Goal: Task Accomplishment & Management: Complete application form

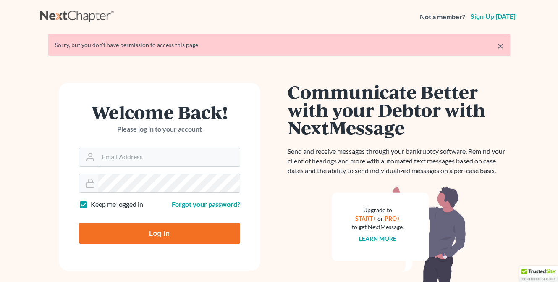
type input "[EMAIL_ADDRESS][DOMAIN_NAME]"
click at [144, 234] on input "Log In" at bounding box center [159, 233] width 161 height 21
type input "Thinking..."
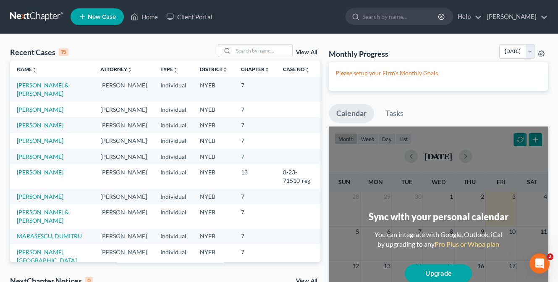
click at [108, 15] on span "New Case" at bounding box center [102, 17] width 28 height 6
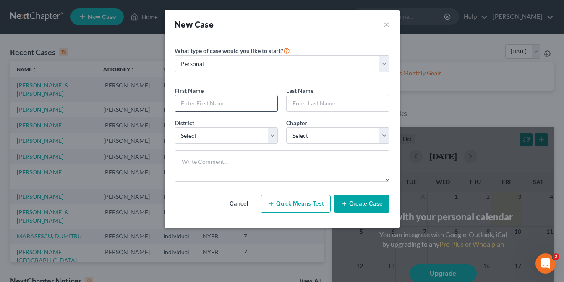
click at [205, 102] on input "text" at bounding box center [226, 103] width 102 height 16
type input "NICOLINA"
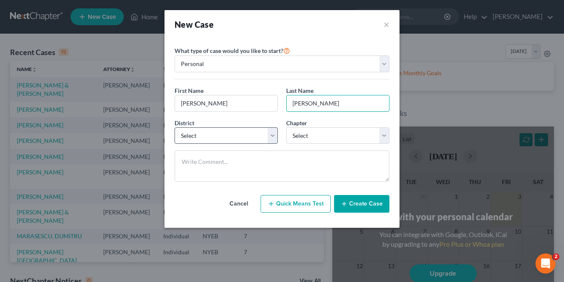
type input "GIUNTA"
click at [271, 132] on select "Select Alabama - Middle Alabama - Northern Alabama - Southern Alaska Arizona Ar…" at bounding box center [226, 135] width 103 height 17
select select "53"
click at [175, 127] on select "Select Alabama - Middle Alabama - Northern Alabama - Southern Alaska Arizona Ar…" at bounding box center [226, 135] width 103 height 17
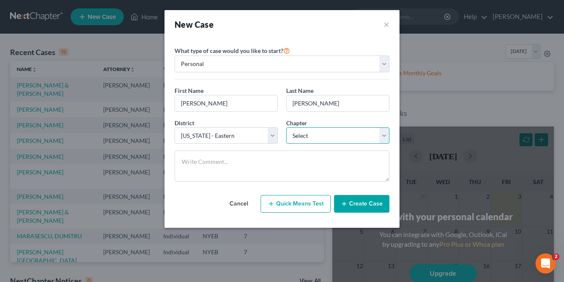
click at [386, 137] on select "Select 7 11 12 13" at bounding box center [337, 135] width 103 height 17
select select "0"
click at [286, 127] on select "Select 7 11 12 13" at bounding box center [337, 135] width 103 height 17
click at [366, 199] on button "Create Case" at bounding box center [361, 204] width 55 height 18
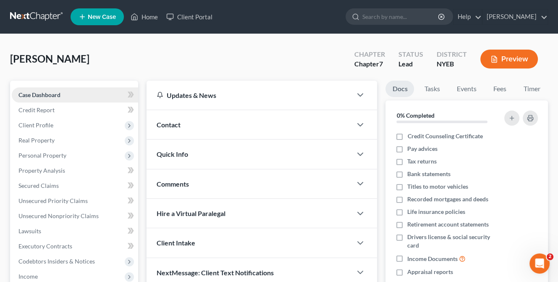
click at [46, 92] on span "Case Dashboard" at bounding box center [39, 94] width 42 height 7
click at [50, 124] on span "Client Profile" at bounding box center [35, 124] width 35 height 7
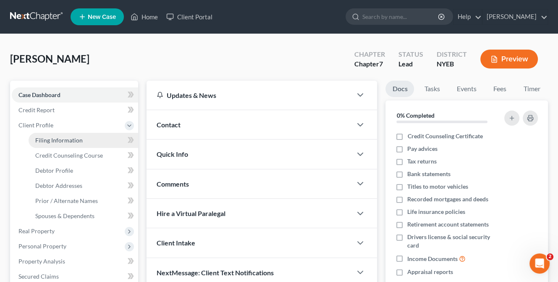
click at [52, 140] on span "Filing Information" at bounding box center [58, 139] width 47 height 7
select select "1"
select select "0"
select select "53"
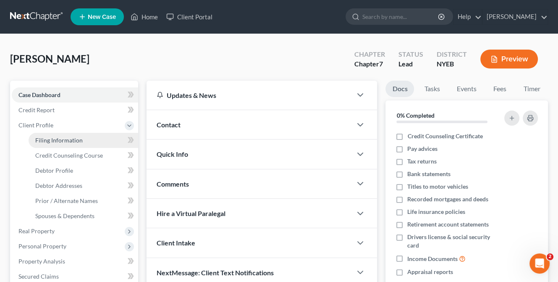
select select "35"
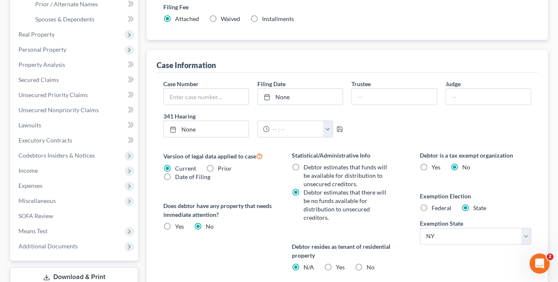
scroll to position [252, 0]
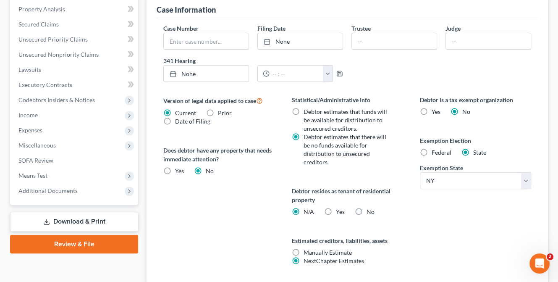
click at [432, 151] on label "Federal" at bounding box center [442, 152] width 20 height 8
click at [435, 151] on input "Federal" at bounding box center [437, 150] width 5 height 5
radio input "true"
radio input "false"
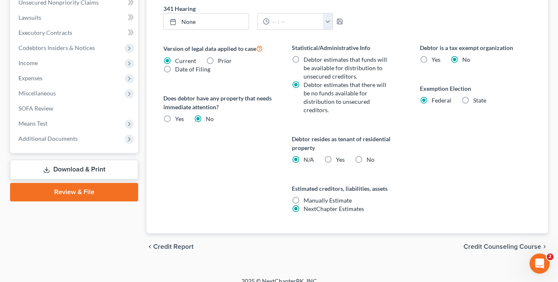
scroll to position [304, 0]
click at [486, 243] on span "Credit Counseling Course" at bounding box center [503, 246] width 78 height 7
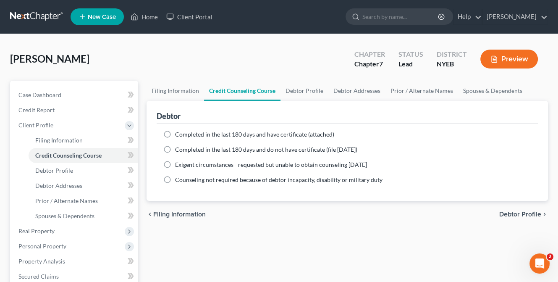
click at [175, 134] on label "Completed in the last 180 days and have certificate (attached)" at bounding box center [254, 134] width 159 height 8
click at [178, 134] on input "Completed in the last 180 days and have certificate (attached)" at bounding box center [180, 132] width 5 height 5
radio input "true"
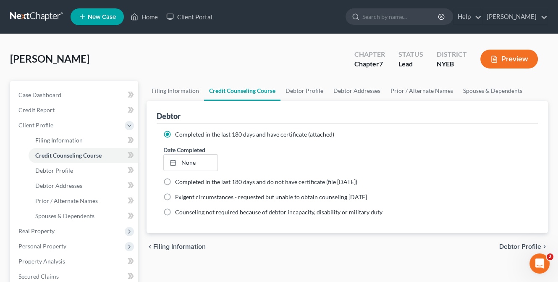
click at [516, 245] on span "Debtor Profile" at bounding box center [520, 246] width 42 height 7
select select "0"
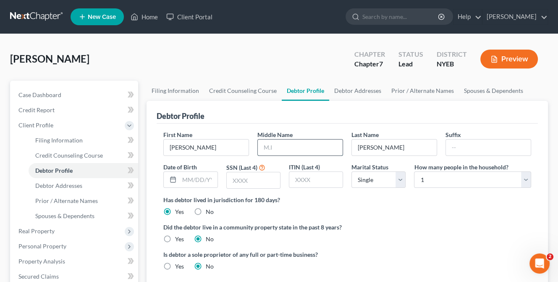
click at [264, 147] on input "text" at bounding box center [300, 147] width 85 height 16
type input "M."
click at [230, 177] on input "text" at bounding box center [253, 180] width 53 height 16
type input "3634"
click at [422, 197] on label "Has debtor lived in jurisdiction for 180 days?" at bounding box center [347, 199] width 368 height 9
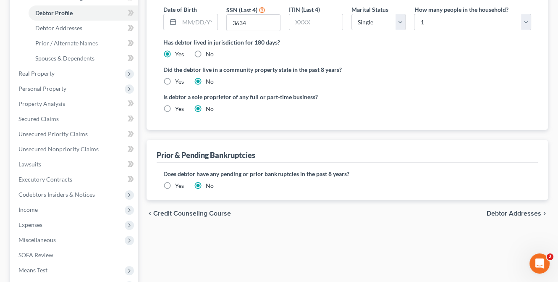
scroll to position [168, 0]
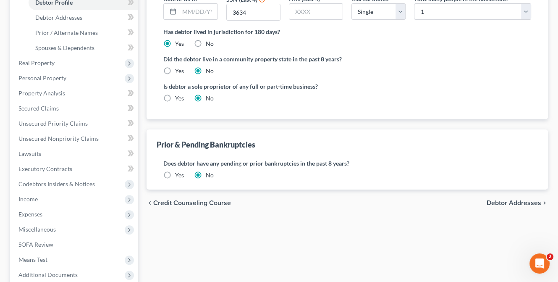
click at [503, 202] on span "Debtor Addresses" at bounding box center [514, 202] width 55 height 7
select select "0"
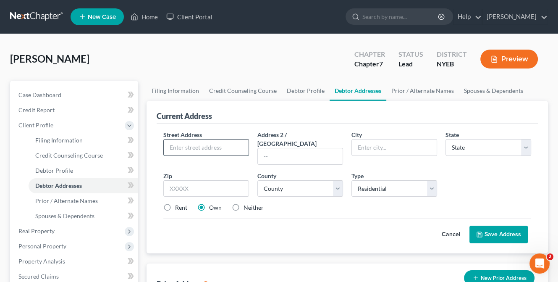
click at [181, 147] on input "text" at bounding box center [206, 147] width 85 height 16
type input "423 POND ROAD"
click at [362, 150] on input "text" at bounding box center [394, 147] width 85 height 16
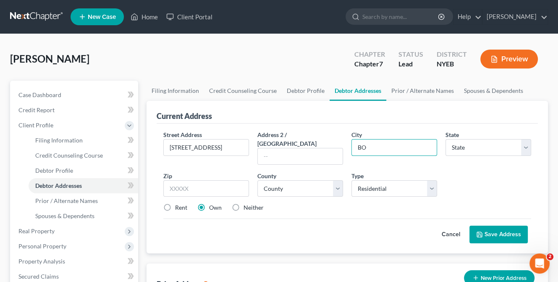
type input "BOHEMIA"
click at [481, 145] on select "State AL AK AR AZ CA CO CT DE DC FL GA GU HI ID IL IN IA KS KY LA ME MD MA MI M…" at bounding box center [489, 147] width 86 height 17
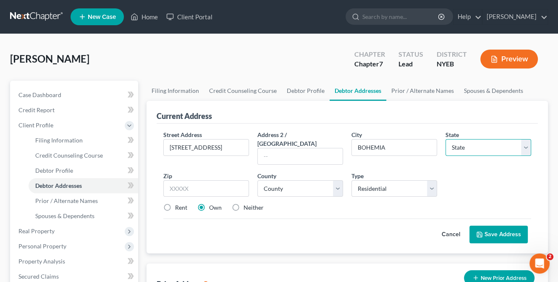
select select "35"
click at [446, 139] on select "State AL AK AR AZ CA CO CT DE DC FL GA GU HI ID IL IN IA KS KY LA ME MD MA MI M…" at bounding box center [489, 147] width 86 height 17
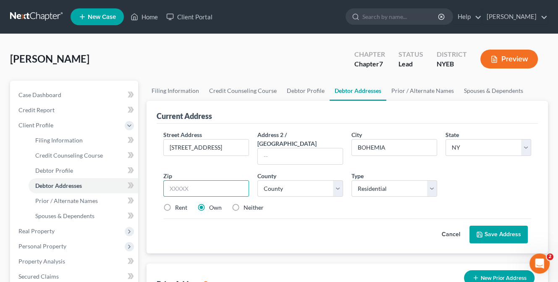
click at [199, 180] on input "text" at bounding box center [206, 188] width 86 height 17
type input "11716"
type input "Bohemia"
select select "51"
click at [175, 203] on label "Rent" at bounding box center [181, 207] width 12 height 8
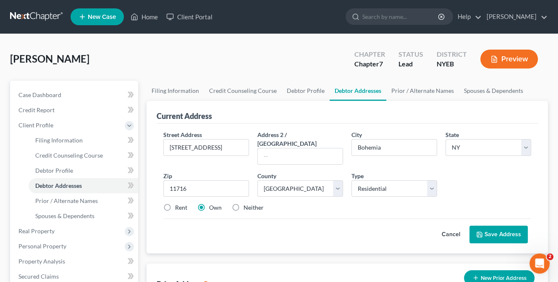
click at [178, 203] on input "Rent" at bounding box center [180, 205] width 5 height 5
radio input "true"
click at [504, 226] on button "Save Address" at bounding box center [499, 235] width 58 height 18
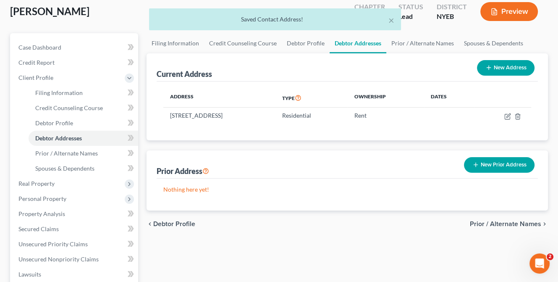
scroll to position [84, 0]
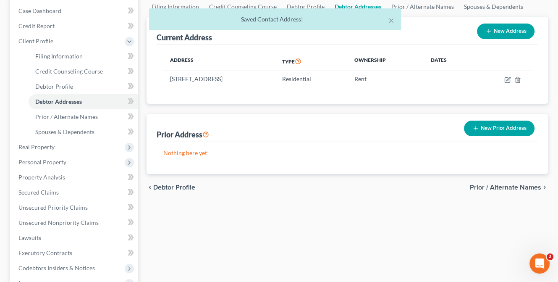
click at [496, 184] on span "Prior / Alternate Names" at bounding box center [505, 187] width 71 height 7
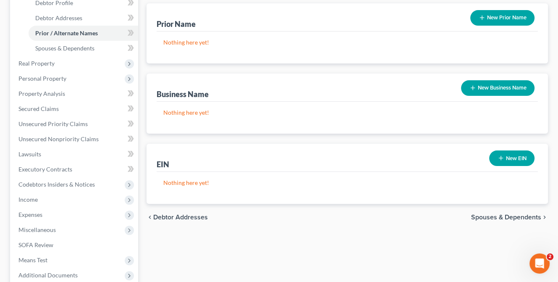
scroll to position [168, 0]
click at [511, 215] on span "Spouses & Dependents" at bounding box center [506, 216] width 70 height 7
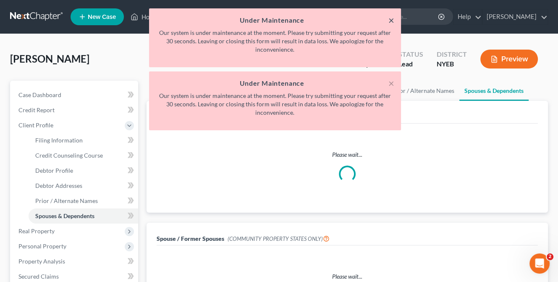
click at [389, 18] on button "×" at bounding box center [391, 20] width 6 height 10
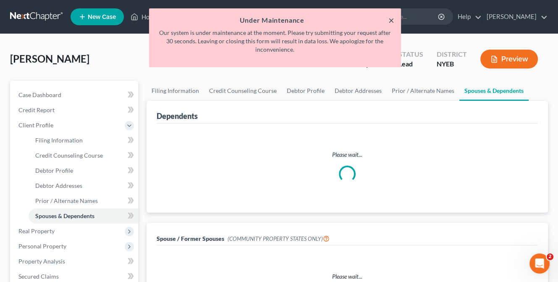
click at [390, 19] on button "×" at bounding box center [391, 20] width 6 height 10
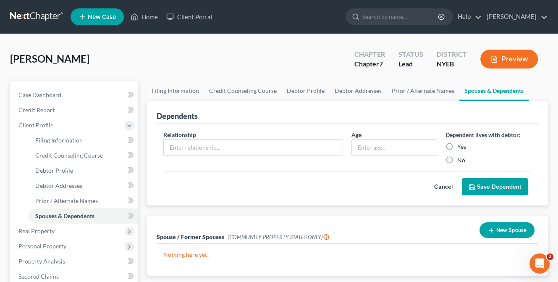
scroll to position [126, 0]
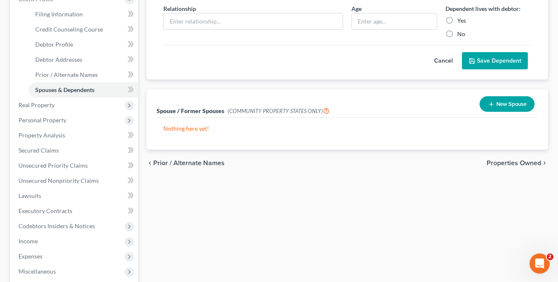
click at [518, 163] on span "Properties Owned" at bounding box center [514, 163] width 55 height 7
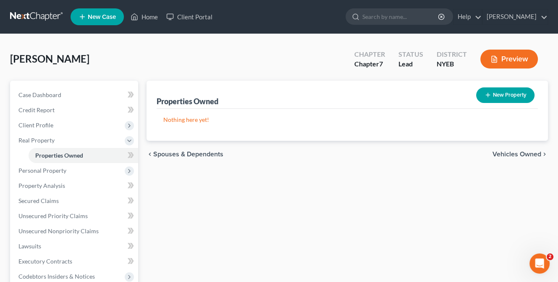
click at [516, 151] on span "Vehicles Owned" at bounding box center [517, 154] width 49 height 7
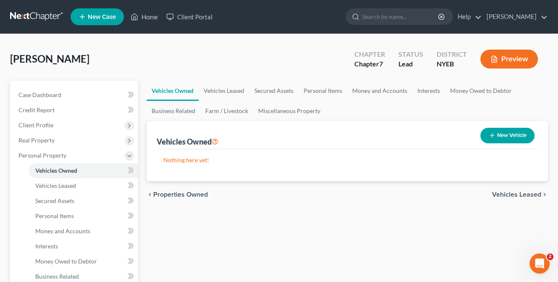
click at [512, 191] on span "Vehicles Leased" at bounding box center [516, 194] width 49 height 7
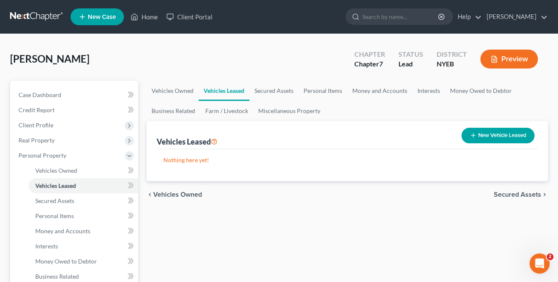
click at [510, 193] on span "Secured Assets" at bounding box center [517, 194] width 47 height 7
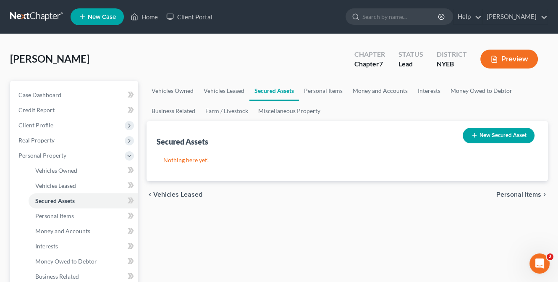
click at [511, 192] on span "Personal Items" at bounding box center [518, 194] width 45 height 7
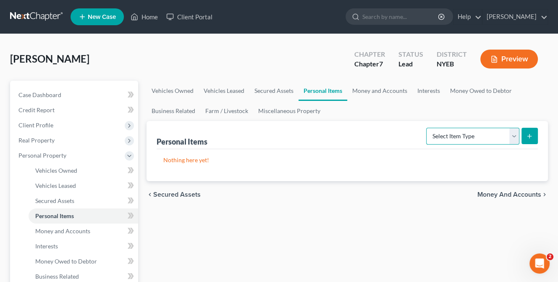
click at [516, 136] on select "Select Item Type Clothing Collectibles Of Value Electronics Firearms Household …" at bounding box center [472, 136] width 93 height 17
select select "clothing"
click at [427, 128] on select "Select Item Type Clothing Collectibles Of Value Electronics Firearms Household …" at bounding box center [472, 136] width 93 height 17
click at [530, 133] on icon "submit" at bounding box center [529, 136] width 7 height 7
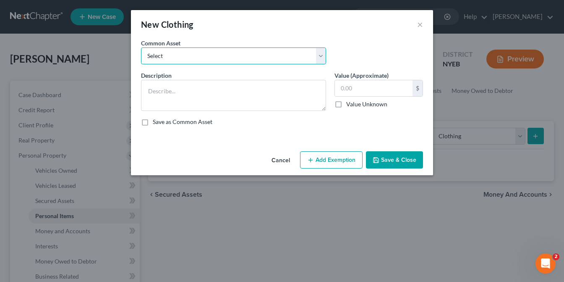
click at [257, 55] on select "Select Clothing" at bounding box center [233, 55] width 185 height 17
select select "0"
click at [141, 47] on select "Select Clothing" at bounding box center [233, 55] width 185 height 17
type textarea "Clothing"
type input "675.00"
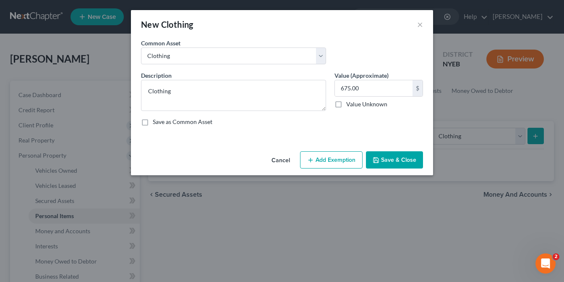
click at [321, 160] on button "Add Exemption" at bounding box center [331, 160] width 63 height 18
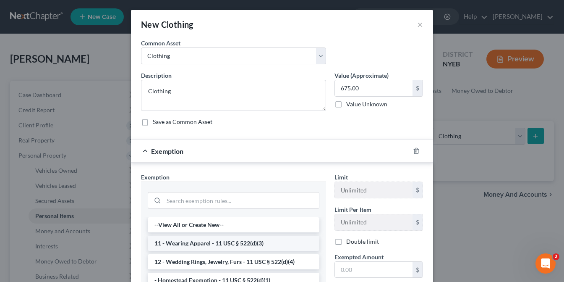
click at [222, 241] on li "11 - Wearing Apparel - 11 USC § 522(d)(3)" at bounding box center [234, 243] width 172 height 15
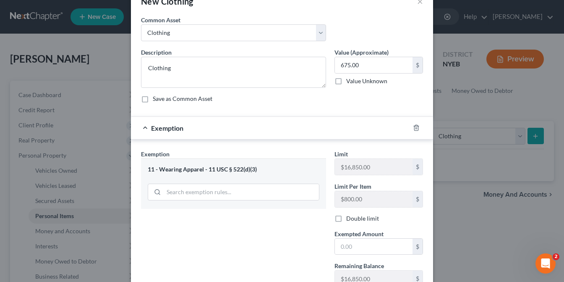
scroll to position [42, 0]
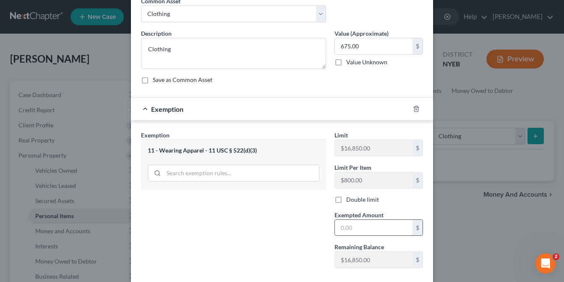
click at [338, 227] on input "text" at bounding box center [374, 228] width 78 height 16
type input "675"
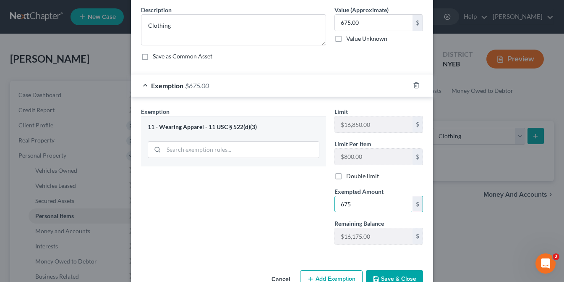
scroll to position [87, 0]
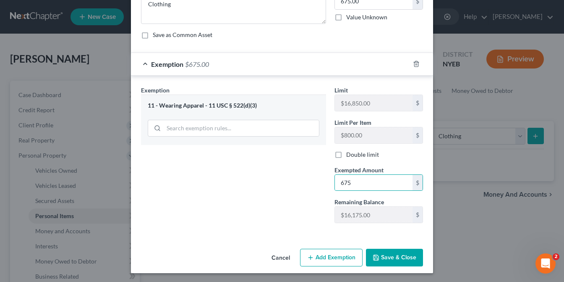
click at [389, 257] on button "Save & Close" at bounding box center [394, 258] width 57 height 18
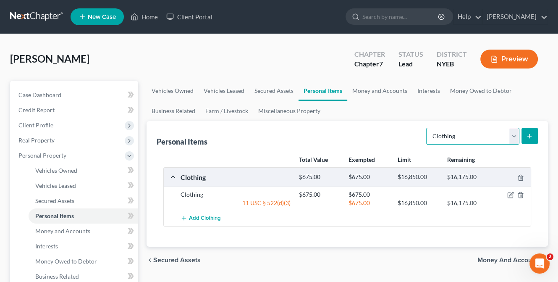
click at [514, 135] on select "Select Item Type Clothing Collectibles Of Value Electronics Firearms Household …" at bounding box center [472, 136] width 93 height 17
select select "electronics"
click at [427, 128] on select "Select Item Type Clothing Collectibles Of Value Electronics Firearms Household …" at bounding box center [472, 136] width 93 height 17
click at [532, 133] on icon "submit" at bounding box center [529, 136] width 7 height 7
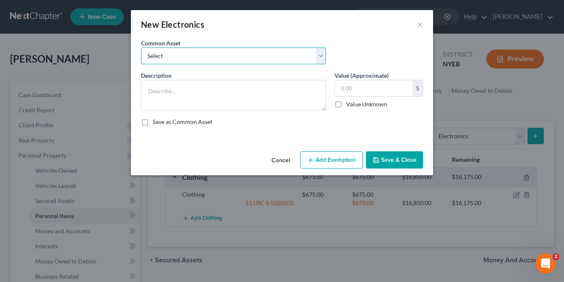
click at [320, 58] on select "Select Basic Electronics" at bounding box center [233, 55] width 185 height 17
select select "0"
click at [141, 47] on select "Select Basic Electronics" at bounding box center [233, 55] width 185 height 17
type textarea "Basic Electronics"
type input "750.00"
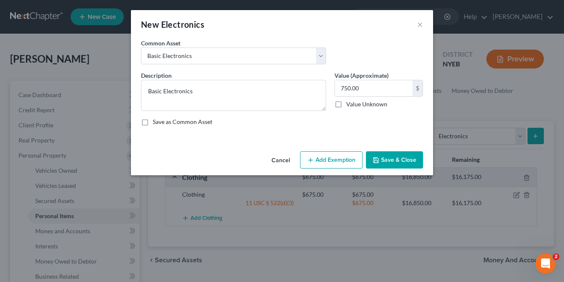
click at [330, 156] on button "Add Exemption" at bounding box center [331, 160] width 63 height 18
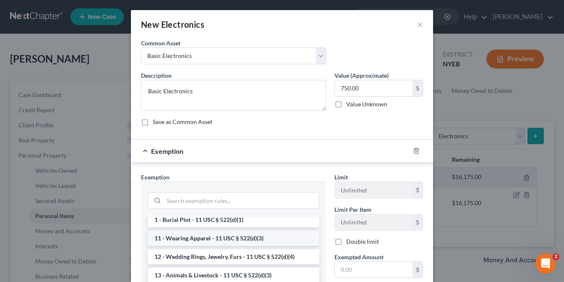
scroll to position [42, 0]
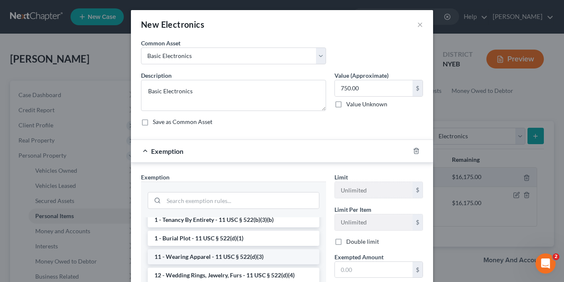
click at [240, 255] on li "11 - Wearing Apparel - 11 USC § 522(d)(3)" at bounding box center [234, 256] width 172 height 15
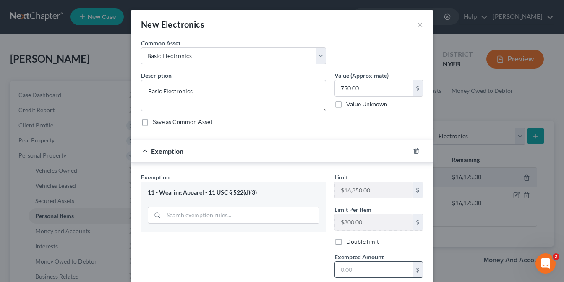
click at [349, 267] on input "text" at bounding box center [374, 270] width 78 height 16
type input "750"
click at [256, 241] on div "Exemption Set must be selected for CA. Exemption * 11 - Wearing Apparel - 11 US…" at bounding box center [234, 245] width 194 height 144
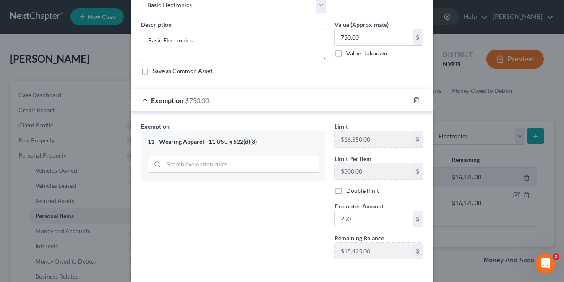
scroll to position [84, 0]
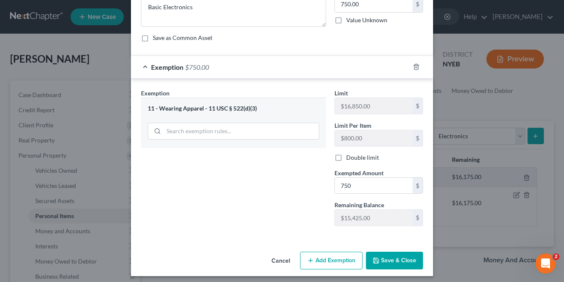
click at [379, 259] on button "Save & Close" at bounding box center [394, 261] width 57 height 18
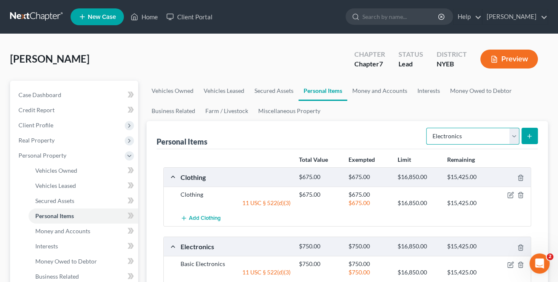
click at [514, 136] on select "Select Item Type Clothing Collectibles Of Value Electronics Firearms Household …" at bounding box center [472, 136] width 93 height 17
select select "household_goods"
click at [427, 128] on select "Select Item Type Clothing Collectibles Of Value Electronics Firearms Household …" at bounding box center [472, 136] width 93 height 17
click at [529, 136] on line "submit" at bounding box center [530, 136] width 4 height 0
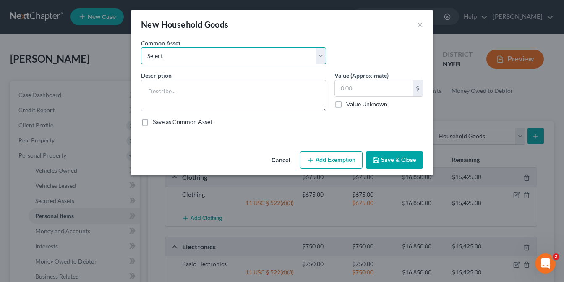
drag, startPoint x: 323, startPoint y: 52, endPoint x: 317, endPoint y: 56, distance: 6.6
click at [323, 52] on select "Select Household Goods" at bounding box center [233, 55] width 185 height 17
select select "0"
click at [141, 47] on select "Select Household Goods" at bounding box center [233, 55] width 185 height 17
type textarea "Household Goods"
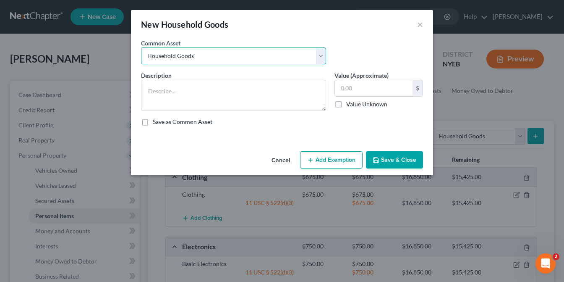
type input "850.00"
click at [320, 161] on button "Add Exemption" at bounding box center [331, 160] width 63 height 18
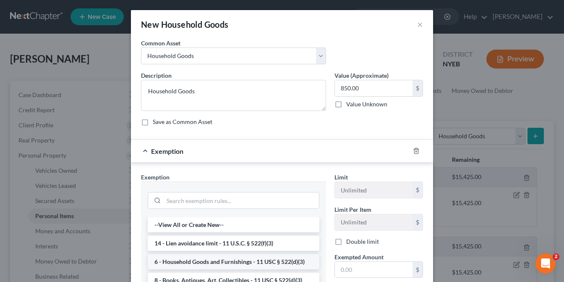
click at [250, 263] on li "6 - Household Goods and Furnishings - 11 USC § 522(d)(3)" at bounding box center [234, 261] width 172 height 15
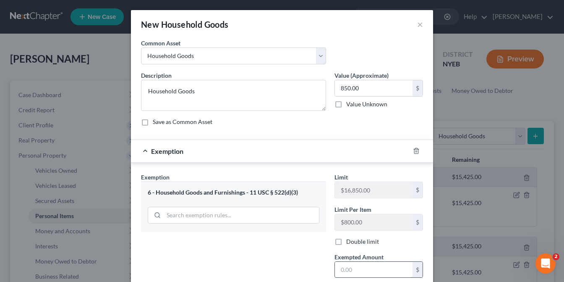
click at [349, 268] on input "text" at bounding box center [374, 270] width 78 height 16
type input "850"
click at [308, 249] on div "Exemption Set must be selected for CA. Exemption * 6 - Household Goods and Furn…" at bounding box center [234, 245] width 194 height 144
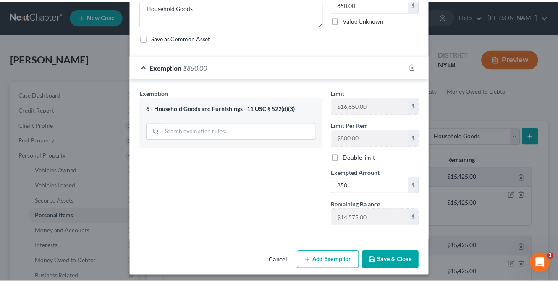
scroll to position [87, 0]
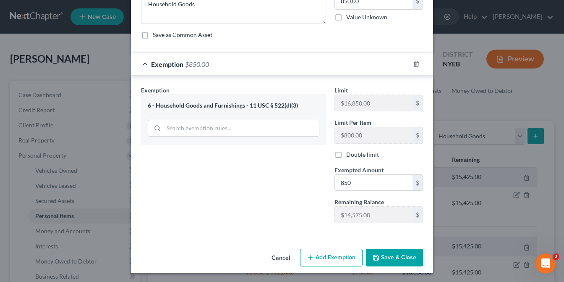
click at [395, 257] on button "Save & Close" at bounding box center [394, 258] width 57 height 18
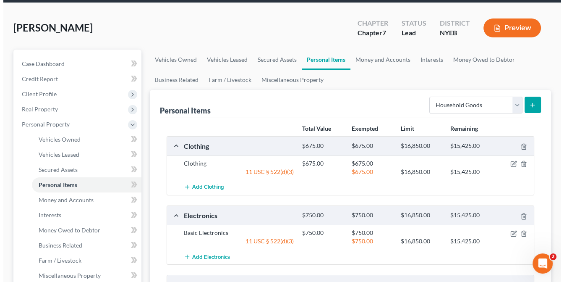
scroll to position [84, 0]
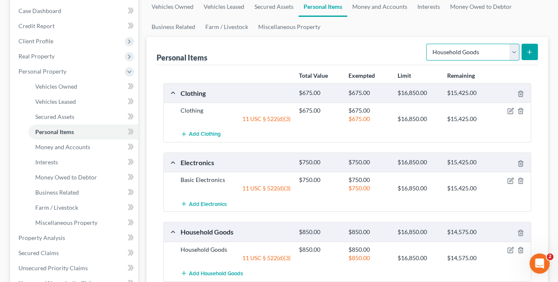
click at [511, 52] on select "Select Item Type Clothing Collectibles Of Value Electronics Firearms Household …" at bounding box center [472, 52] width 93 height 17
select select "jewelry"
click at [427, 44] on select "Select Item Type Clothing Collectibles Of Value Electronics Firearms Household …" at bounding box center [472, 52] width 93 height 17
click at [530, 50] on icon "submit" at bounding box center [529, 52] width 7 height 7
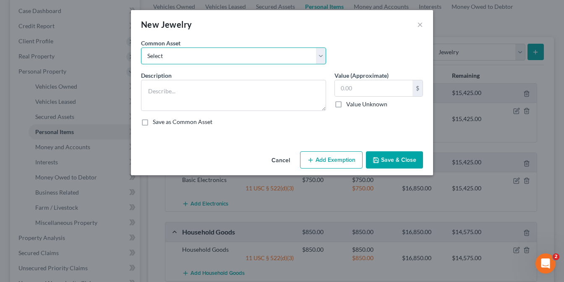
click at [319, 58] on select "Select Costum jewelry" at bounding box center [233, 55] width 185 height 17
select select "0"
click at [141, 47] on select "Select Costum jewelry" at bounding box center [233, 55] width 185 height 17
type textarea "Costum jewelry"
type input "125.00"
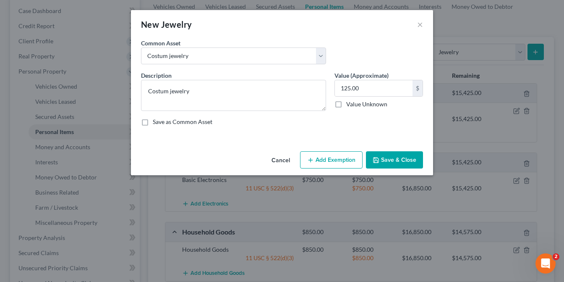
click at [338, 163] on button "Add Exemption" at bounding box center [331, 160] width 63 height 18
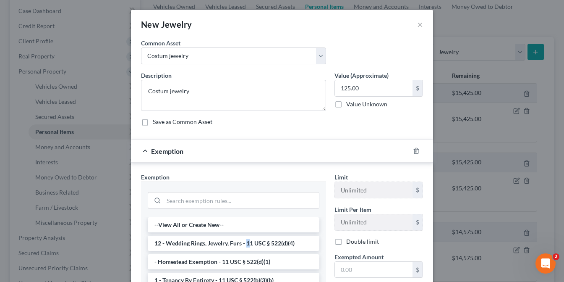
click at [245, 241] on li "12 - Wedding Rings, Jewelry, Furs - 11 USC § 522(d)(4)" at bounding box center [234, 243] width 172 height 15
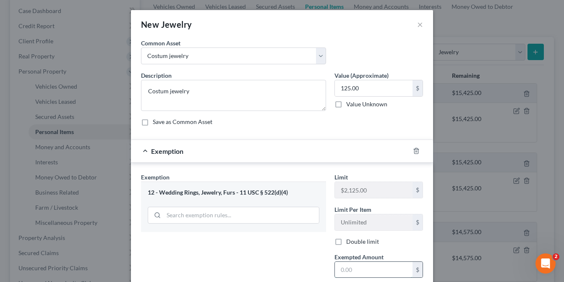
click at [354, 263] on input "text" at bounding box center [374, 270] width 78 height 16
type input "125"
click at [289, 254] on div "Exemption Set must be selected for CA. Exemption * 12 - Wedding Rings, Jewelry,…" at bounding box center [234, 245] width 194 height 144
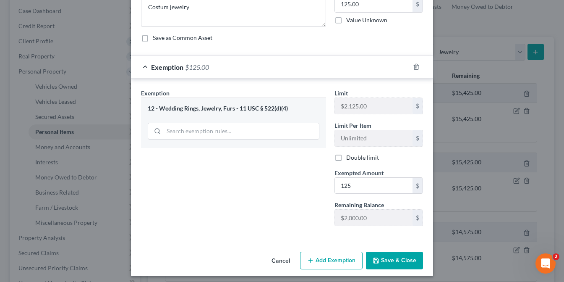
click at [381, 257] on button "Save & Close" at bounding box center [394, 261] width 57 height 18
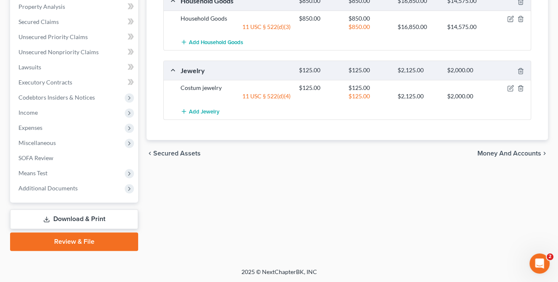
click at [527, 152] on span "Money and Accounts" at bounding box center [509, 153] width 64 height 7
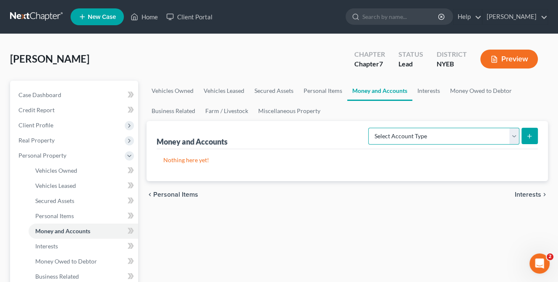
click at [516, 135] on select "Select Account Type Brokerage Cash on Hand Certificates of Deposit Checking Acc…" at bounding box center [443, 136] width 151 height 17
select select "checking"
click at [370, 128] on select "Select Account Type Brokerage Cash on Hand Certificates of Deposit Checking Acc…" at bounding box center [443, 136] width 151 height 17
click at [535, 135] on button "submit" at bounding box center [530, 136] width 16 height 16
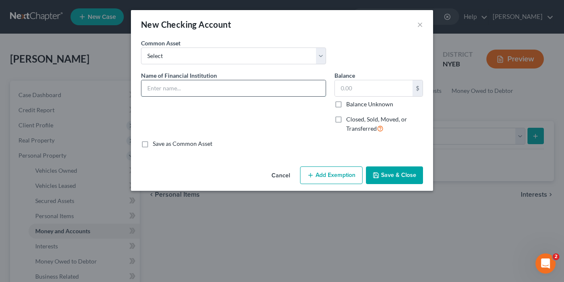
click at [220, 84] on input "text" at bounding box center [234, 88] width 184 height 16
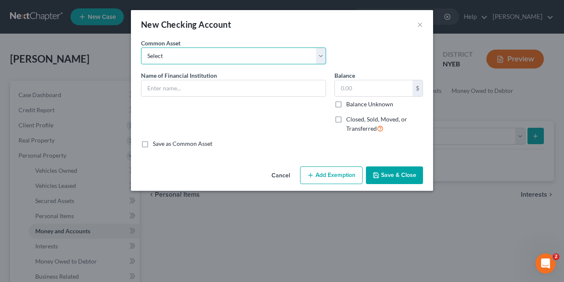
click at [264, 52] on select "Select Bank of America" at bounding box center [233, 55] width 185 height 17
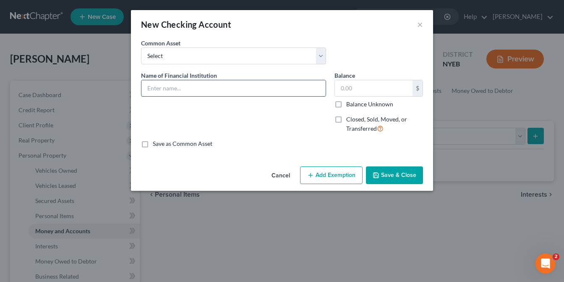
click at [202, 88] on input "text" at bounding box center [234, 88] width 184 height 16
type input "f"
type input "Fourleaf F.C.U."
type input "350"
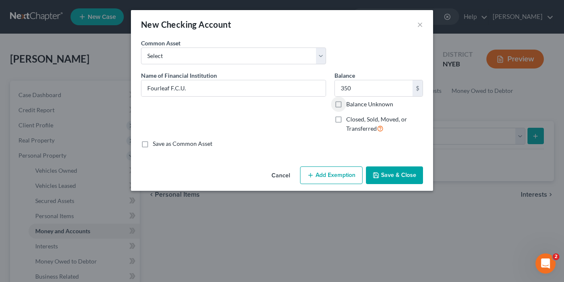
click at [346, 174] on button "Add Exemption" at bounding box center [331, 175] width 63 height 18
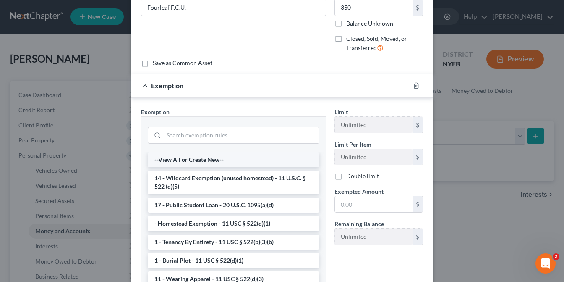
scroll to position [84, 0]
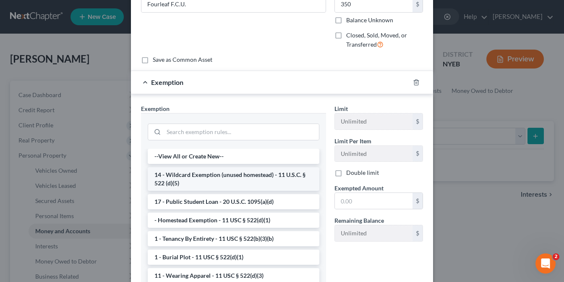
click at [235, 175] on li "14 - Wildcard Exemption (unused homestead) - 11 U.S.C. § 522 (d)(5)" at bounding box center [234, 179] width 172 height 24
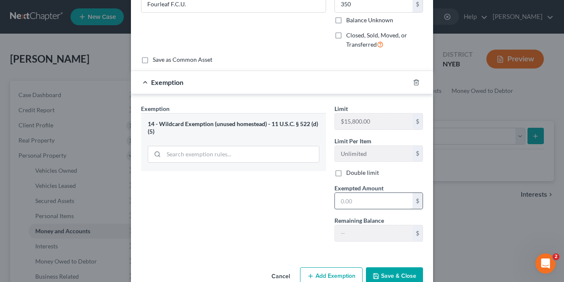
click at [351, 204] on input "text" at bounding box center [374, 201] width 78 height 16
type input "350"
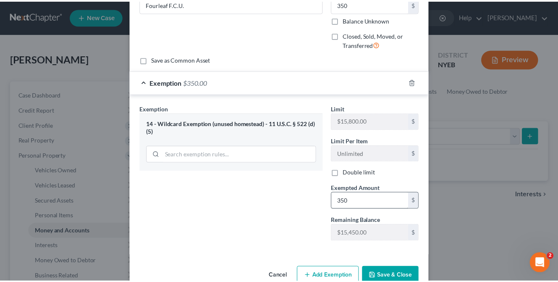
scroll to position [85, 0]
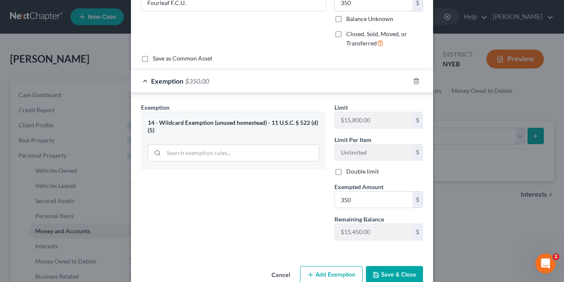
click at [386, 271] on button "Save & Close" at bounding box center [394, 275] width 57 height 18
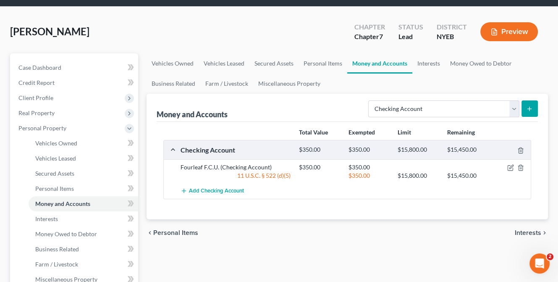
scroll to position [42, 0]
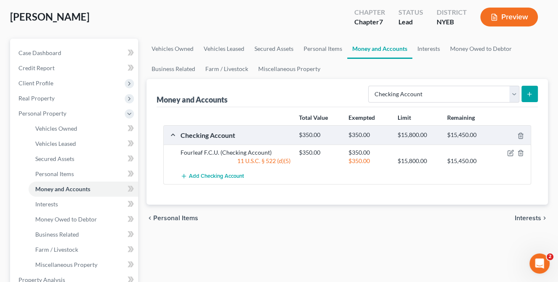
click at [523, 215] on span "Interests" at bounding box center [528, 218] width 26 height 7
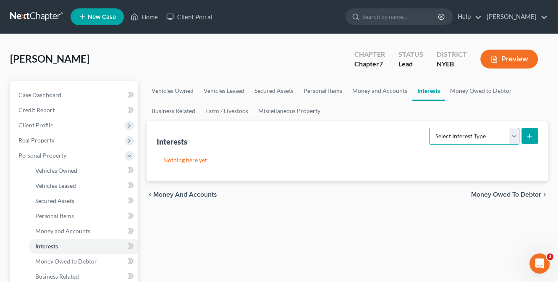
click at [513, 136] on select "Select Interest Type 401K Annuity Bond Education IRA Government Bond Government…" at bounding box center [474, 136] width 90 height 17
click at [430, 128] on select "Select Interest Type 401K Annuity Bond Education IRA Government Bond Government…" at bounding box center [474, 136] width 90 height 17
click at [532, 137] on icon "submit" at bounding box center [529, 136] width 7 height 7
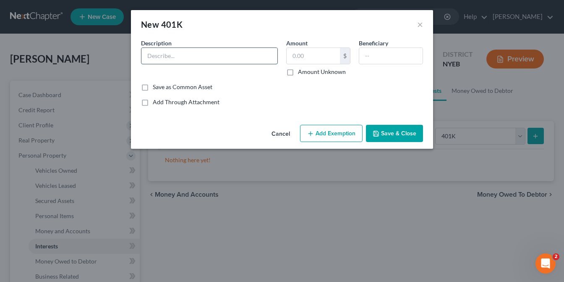
click at [223, 56] on input "text" at bounding box center [210, 56] width 136 height 16
click at [416, 24] on div "New 401K ×" at bounding box center [282, 24] width 302 height 29
click at [278, 130] on button "Cancel" at bounding box center [281, 134] width 32 height 17
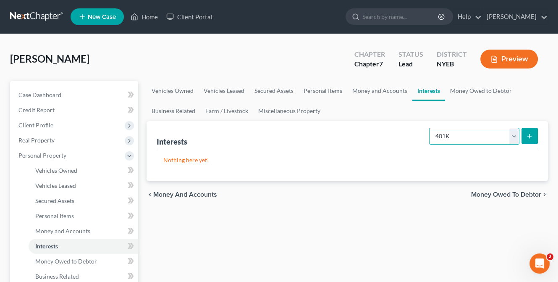
click at [518, 136] on select "Select Interest Type 401K Annuity Bond Education IRA Government Bond Government…" at bounding box center [474, 136] width 90 height 17
select select "ira"
click at [430, 128] on select "Select Interest Type 401K Annuity Bond Education IRA Government Bond Government…" at bounding box center [474, 136] width 90 height 17
click at [530, 135] on line "submit" at bounding box center [530, 136] width 0 height 4
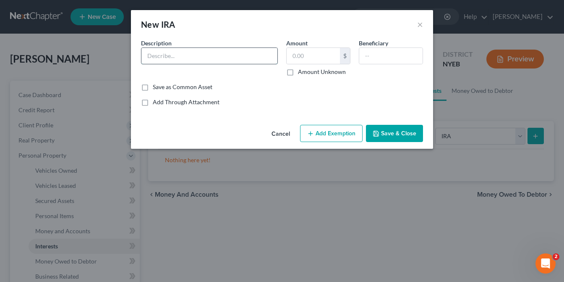
click at [166, 54] on input "text" at bounding box center [210, 56] width 136 height 16
type input "401 K Rollover in Fidelity"
type input "2,850"
click at [337, 132] on button "Add Exemption" at bounding box center [331, 134] width 63 height 18
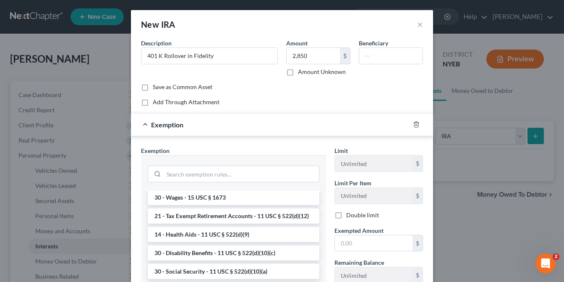
scroll to position [420, 0]
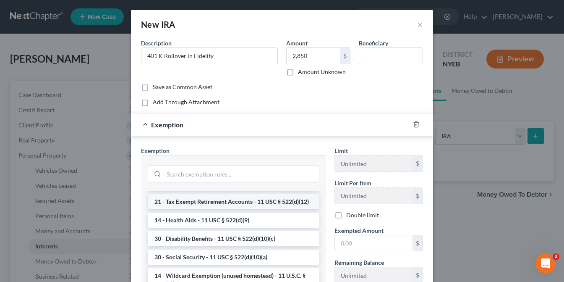
click at [225, 209] on li "21 - Tax Exempt Retirement Accounts - 11 USC § 522(d)(12)" at bounding box center [234, 201] width 172 height 15
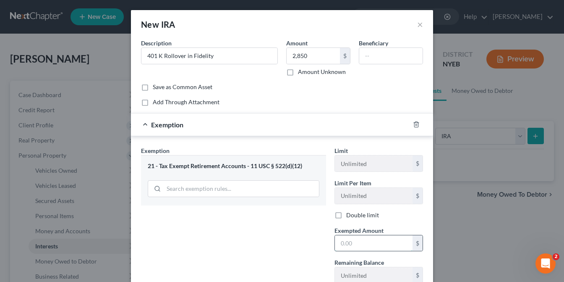
click at [352, 241] on input "text" at bounding box center [374, 243] width 78 height 16
type input "2,850"
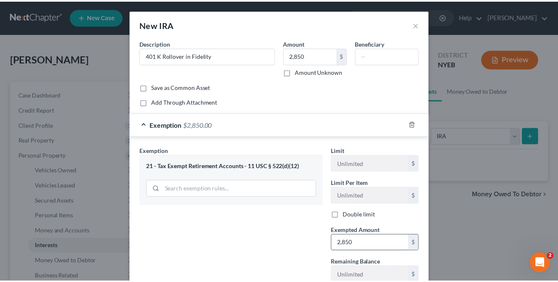
scroll to position [60, 0]
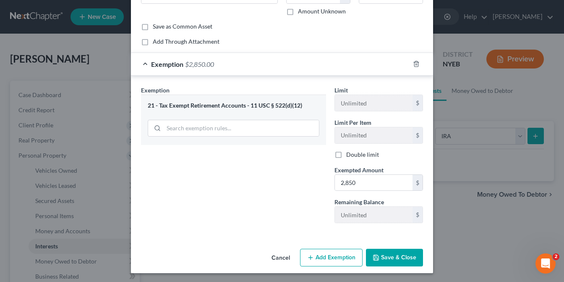
click at [384, 254] on button "Save & Close" at bounding box center [394, 258] width 57 height 18
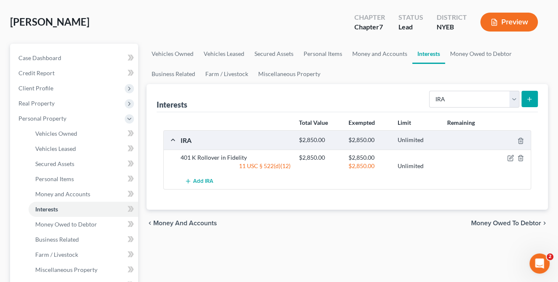
scroll to position [42, 0]
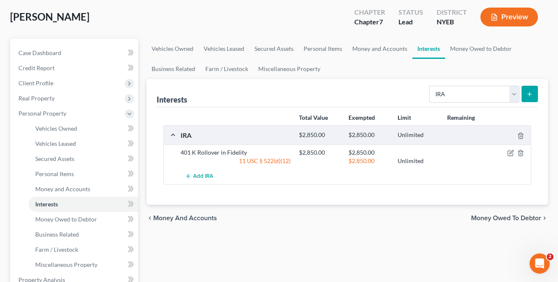
click at [509, 216] on span "Money Owed to Debtor" at bounding box center [506, 218] width 70 height 7
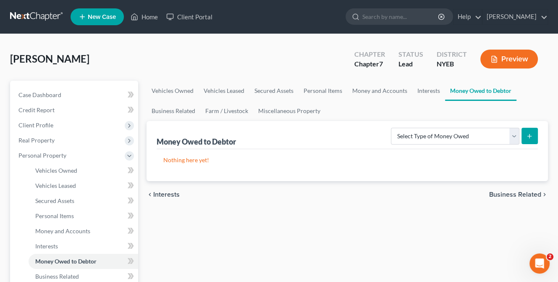
click at [515, 194] on span "Business Related" at bounding box center [515, 194] width 52 height 7
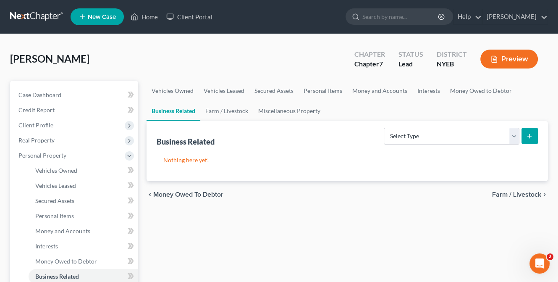
click at [506, 192] on span "Farm / Livestock" at bounding box center [516, 194] width 49 height 7
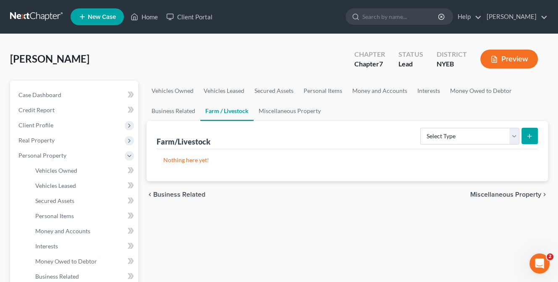
click at [498, 192] on span "Miscellaneous Property" at bounding box center [505, 194] width 71 height 7
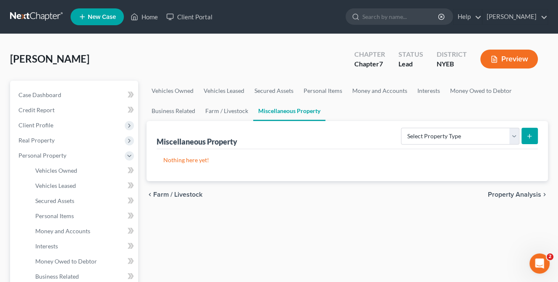
click at [503, 193] on span "Property Analysis" at bounding box center [514, 194] width 53 height 7
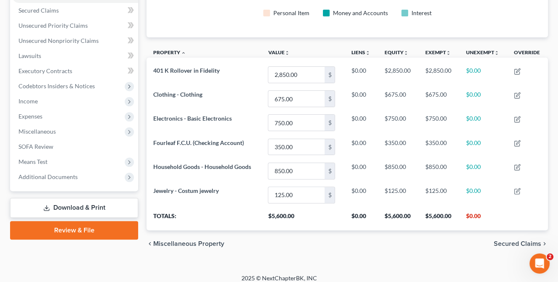
scroll to position [181, 0]
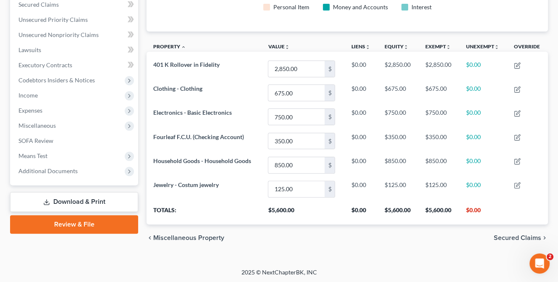
click at [511, 235] on span "Secured Claims" at bounding box center [517, 237] width 47 height 7
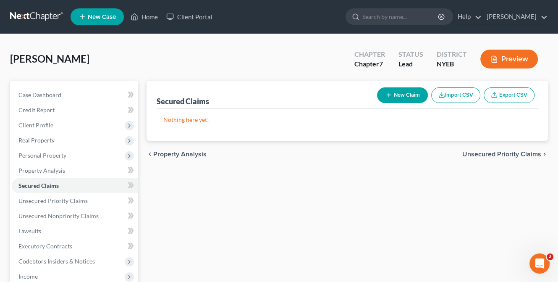
click at [494, 152] on span "Unsecured Priority Claims" at bounding box center [501, 154] width 79 height 7
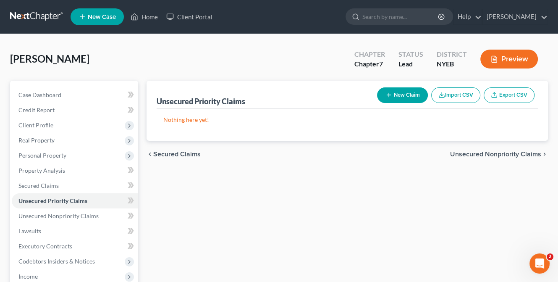
click at [488, 151] on span "Unsecured Nonpriority Claims" at bounding box center [495, 154] width 91 height 7
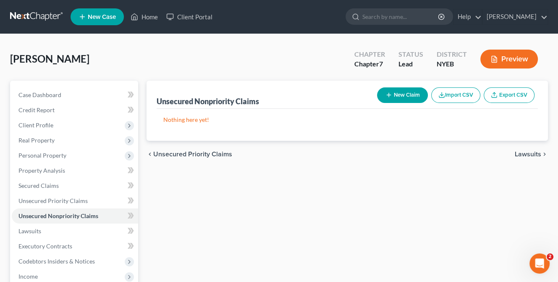
click at [399, 95] on button "New Claim" at bounding box center [402, 95] width 51 height 16
select select "0"
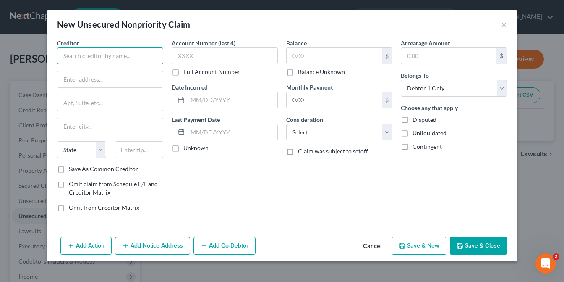
click at [102, 55] on input "text" at bounding box center [110, 55] width 106 height 17
click at [124, 152] on input "text" at bounding box center [139, 149] width 49 height 17
type input "19176"
click at [104, 122] on input "text" at bounding box center [110, 126] width 105 height 16
click at [236, 184] on div "Account Number (last 4) Full Account Number Date Incurred Last Payment Date Unk…" at bounding box center [225, 129] width 115 height 180
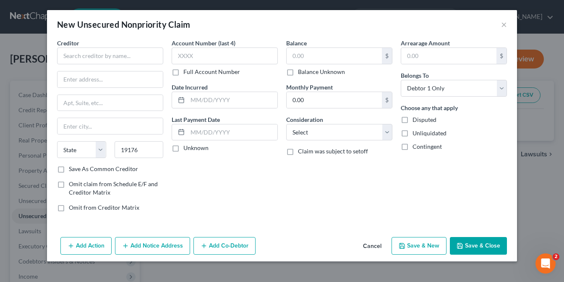
click at [67, 45] on span "Creditor" at bounding box center [68, 42] width 22 height 7
click at [67, 53] on input "text" at bounding box center [110, 55] width 106 height 17
type input "AEO/SYNCHRONY BANK"
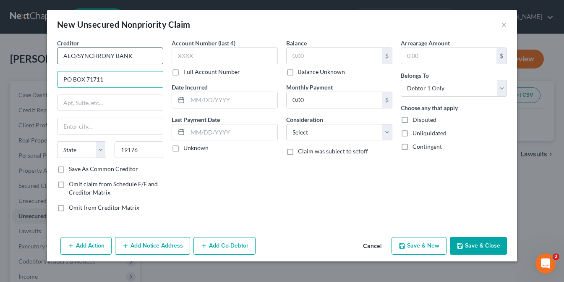
type input "PO BOX 71711"
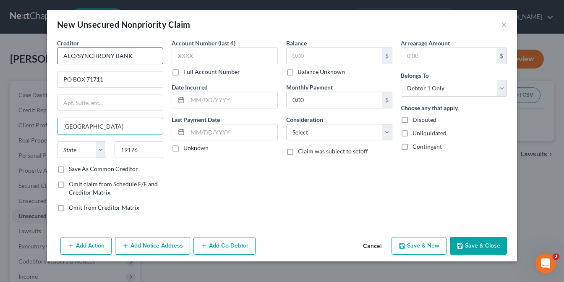
type input "PHILADELPHIA"
select select "39"
click at [69, 168] on label "Save As Common Creditor" at bounding box center [103, 169] width 69 height 8
click at [72, 168] on input "Save As Common Creditor" at bounding box center [74, 167] width 5 height 5
checkbox input "true"
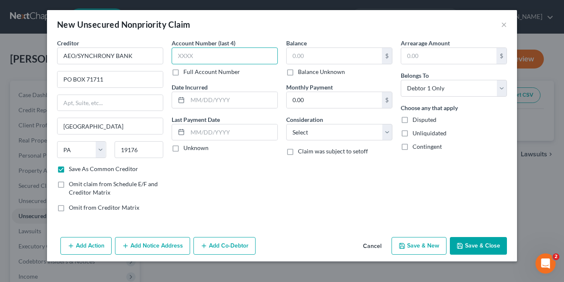
click at [209, 58] on input "text" at bounding box center [225, 55] width 106 height 17
type input "2931"
type input "04/01/25"
type input "2,500"
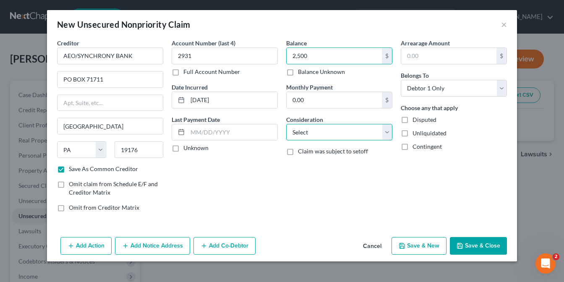
click at [386, 131] on select "Select Cable / Satellite Services Collection Agency Credit Card Debt Debt Couns…" at bounding box center [339, 132] width 106 height 17
select select "2"
click at [286, 124] on select "Select Cable / Satellite Services Collection Agency Credit Card Debt Debt Couns…" at bounding box center [339, 132] width 106 height 17
click at [432, 242] on button "Save & New" at bounding box center [419, 246] width 55 height 18
checkbox input "false"
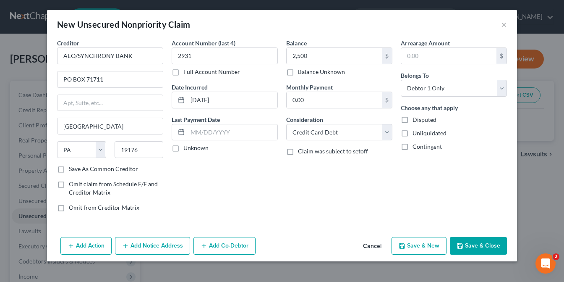
select select "0"
type input "2,500.00"
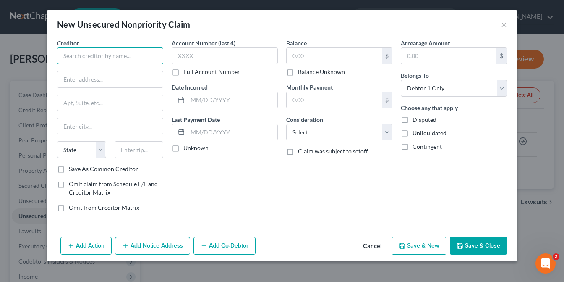
click at [92, 58] on input "text" at bounding box center [110, 55] width 106 height 17
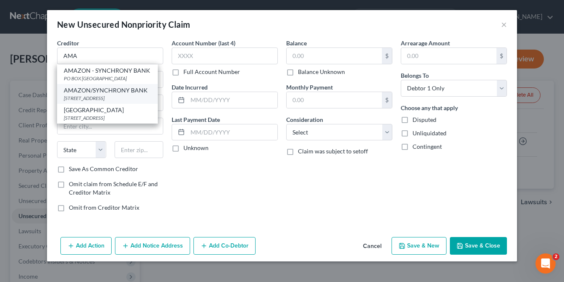
click at [115, 94] on div "PO BOX 71711, PHILADELPHIA, PA 19176" at bounding box center [107, 97] width 87 height 7
type input "AMAZON/SYNCHRONY BANK"
type input "PO BOX 71711"
type input "PHILADELPHIA"
select select "39"
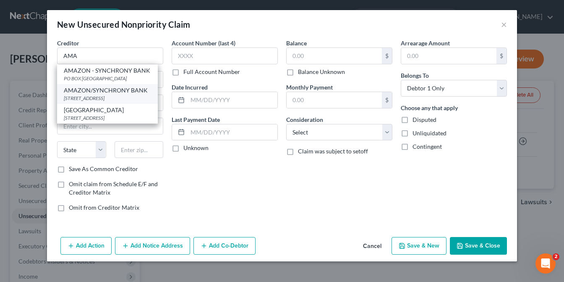
type input "19176"
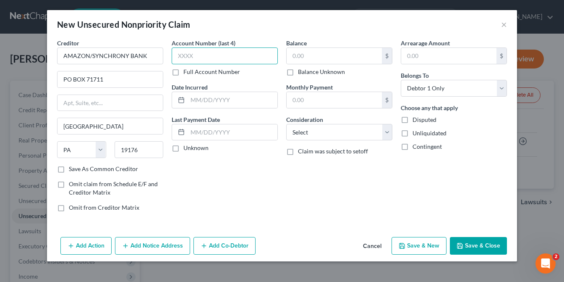
click at [195, 57] on input "text" at bounding box center [225, 55] width 106 height 17
type input "8502"
type input "03/01/25"
type input "2,350"
select select "2"
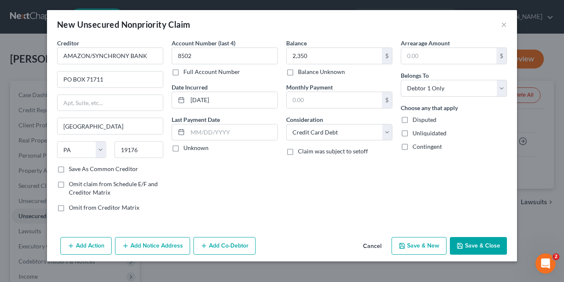
click at [417, 241] on button "Save & New" at bounding box center [419, 246] width 55 height 18
select select "0"
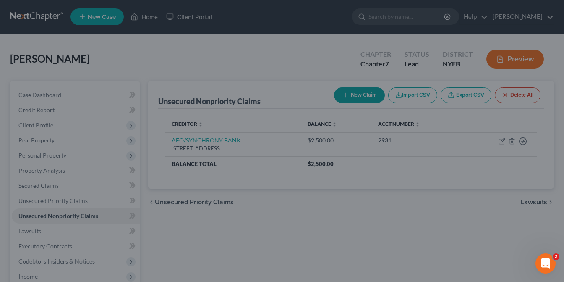
type input "2,350.00"
type input "0.00"
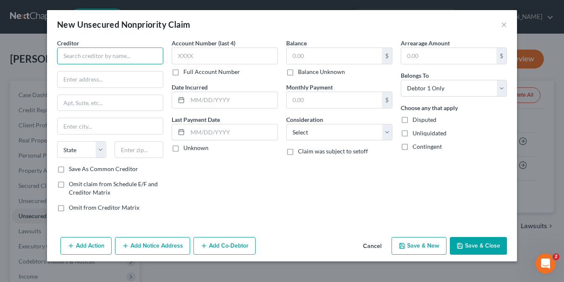
click at [96, 58] on input "text" at bounding box center [110, 55] width 106 height 17
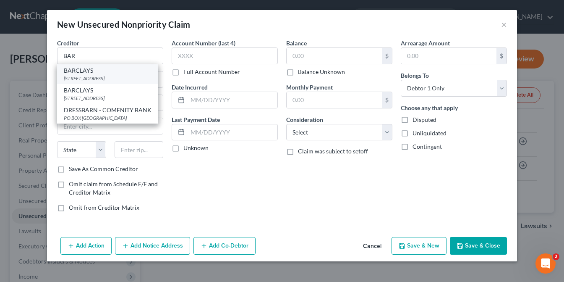
click at [91, 75] on div "PO BOX 13337, PHILADELPHIA, PA 19101" at bounding box center [108, 78] width 88 height 7
type input "BARCLAYS"
type input "PO BOX 13337"
type input "PHILADELPHIA"
select select "39"
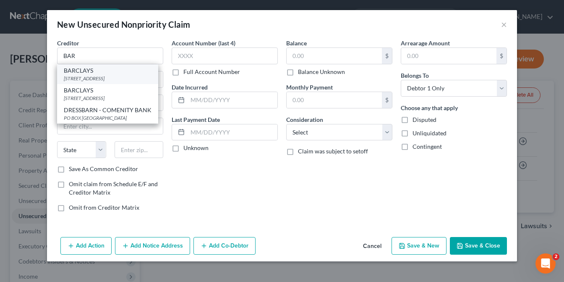
type input "19101"
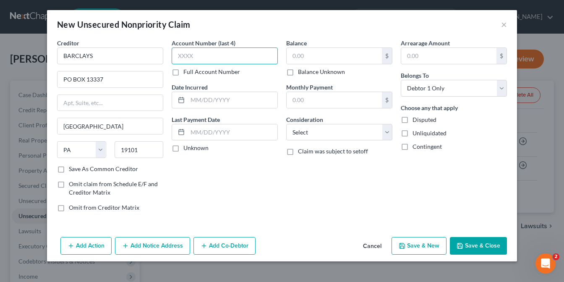
click at [209, 57] on input "text" at bounding box center [225, 55] width 106 height 17
type input "7290"
type input "02/01/25"
type input "1,250"
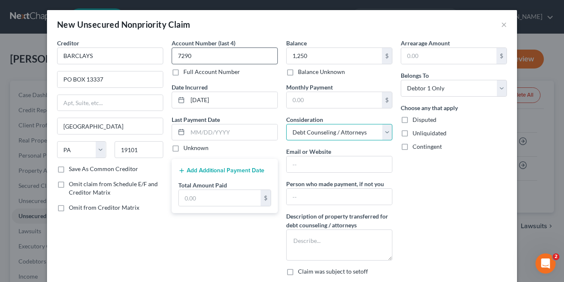
select select "2"
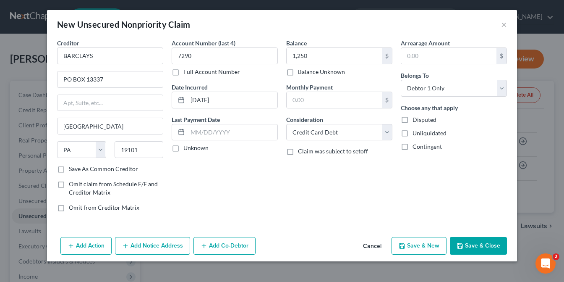
click at [435, 241] on button "Save & New" at bounding box center [419, 246] width 55 height 18
select select "0"
type input "1,250.00"
type input "0.00"
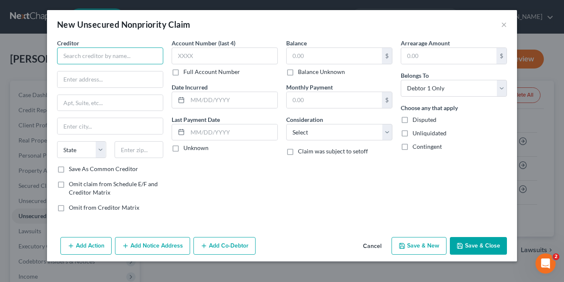
click at [82, 53] on input "text" at bounding box center [110, 55] width 106 height 17
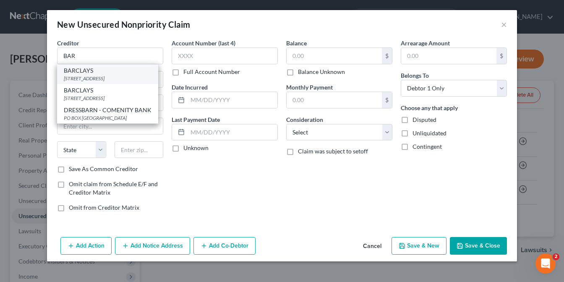
click at [83, 75] on div "PO BOX 13337, PHILADELPHIA, PA 19101" at bounding box center [108, 78] width 88 height 7
type input "BARCLAYS"
type input "PO BOX 13337"
type input "PHILADELPHIA"
select select "39"
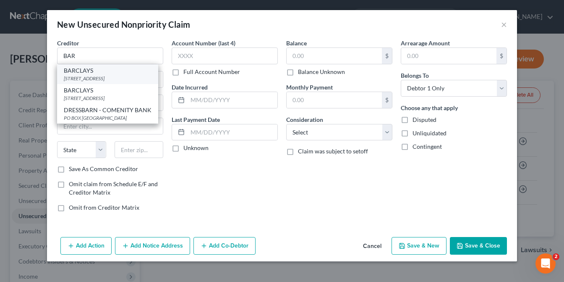
type input "19101"
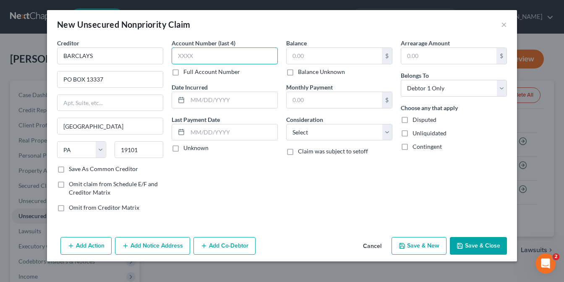
click at [202, 55] on input "text" at bounding box center [225, 55] width 106 height 17
type input "0928"
type input "03/01/25"
type input "3,400"
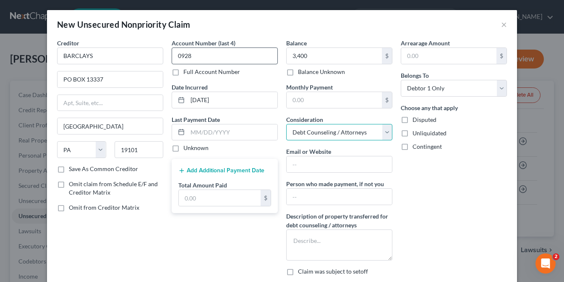
select select "2"
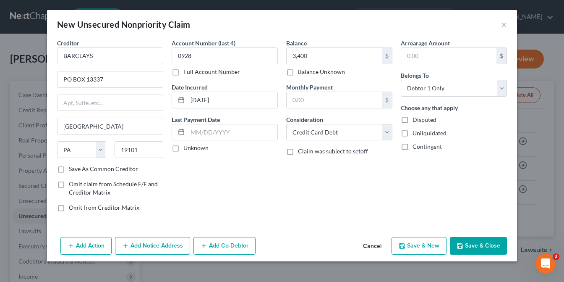
click at [422, 245] on button "Save & New" at bounding box center [419, 246] width 55 height 18
type input "3,400.00"
type input "0.00"
select select "0"
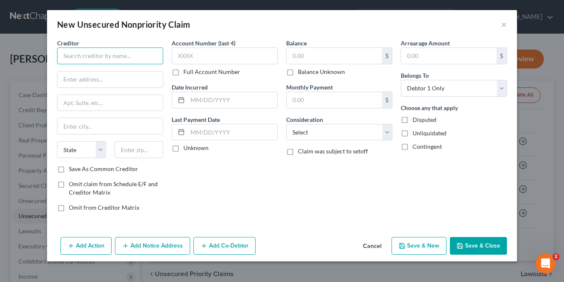
click at [99, 56] on input "text" at bounding box center [110, 55] width 106 height 17
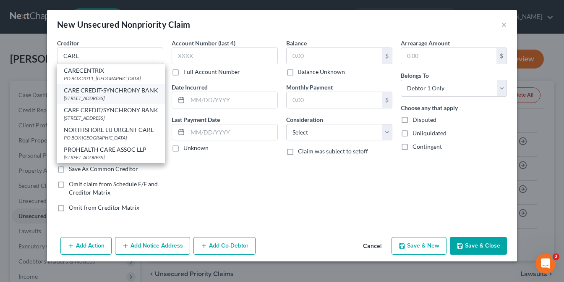
click at [104, 89] on div "CARE CREDIT-SYNCHRONY BANK" at bounding box center [111, 90] width 94 height 8
type input "CARE CREDIT-SYNCHRONY BANK"
type input "PO BOX 960061"
type input "ORLANDO"
select select "9"
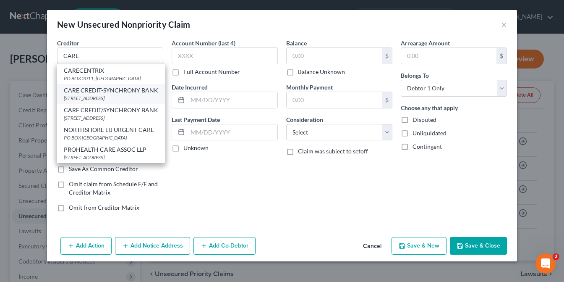
type input "32896"
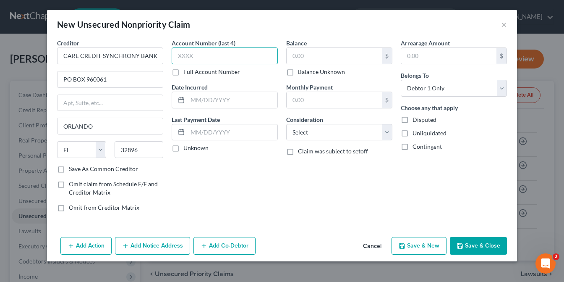
click at [212, 54] on input "text" at bounding box center [225, 55] width 106 height 17
type input "3777"
type input "02/01/25"
type input "4,350"
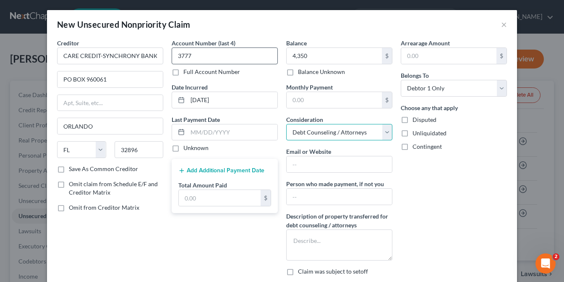
select select "2"
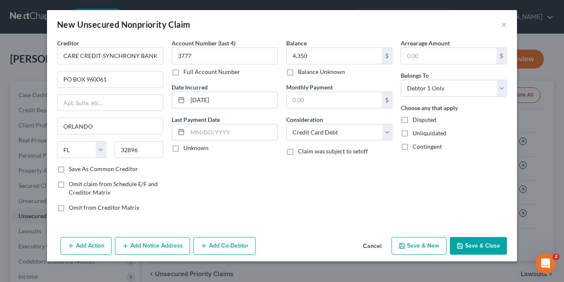
click at [433, 242] on button "Save & New" at bounding box center [419, 246] width 55 height 18
type input "4,350.00"
type input "0.00"
select select "0"
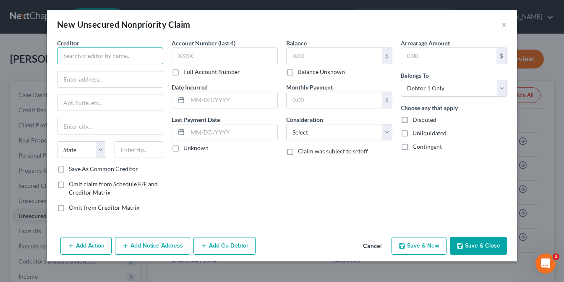
click at [81, 56] on input "text" at bounding box center [110, 55] width 106 height 17
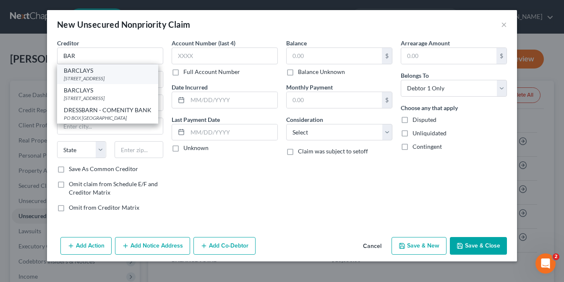
click at [87, 79] on div "PO BOX 13337, PHILADELPHIA, PA 19101" at bounding box center [108, 78] width 88 height 7
type input "BARCLAYS"
type input "PO BOX 13337"
type input "PHILADELPHIA"
select select "39"
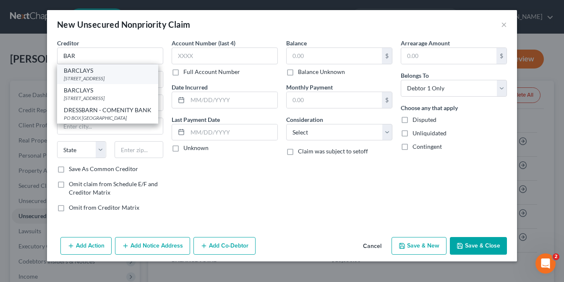
type input "19101"
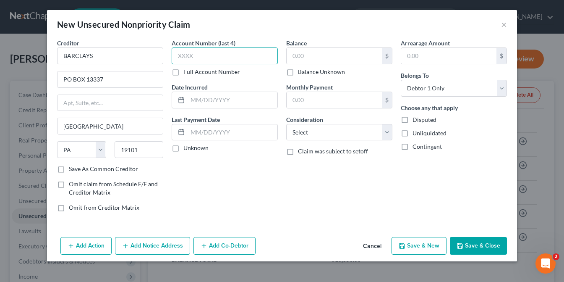
click at [193, 55] on input "text" at bounding box center [225, 55] width 106 height 17
type input "3011"
type input "02/01/25"
type input "2,850"
select select "2"
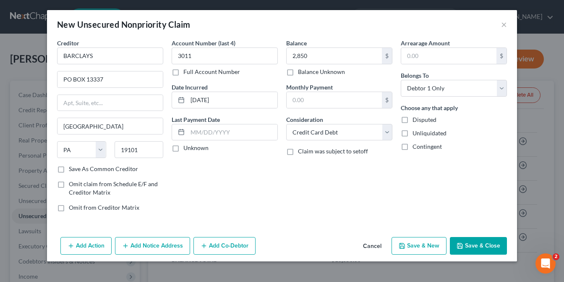
click at [410, 247] on button "Save & New" at bounding box center [419, 246] width 55 height 18
select select "0"
type input "2,850.00"
type input "0.00"
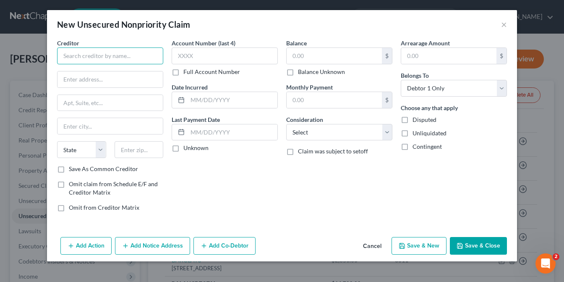
click at [82, 56] on input "text" at bounding box center [110, 55] width 106 height 17
type input "ELAN FINANCIAL SERVICES"
type input "63179"
type input "Saint Louis"
select select "26"
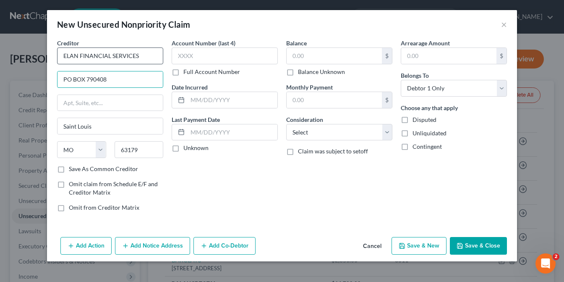
type input "PO BOX 790408"
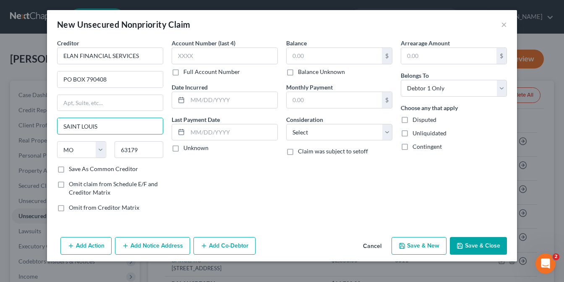
type input "SAINT LOUIS"
click at [69, 169] on label "Save As Common Creditor" at bounding box center [103, 169] width 69 height 8
click at [72, 169] on input "Save As Common Creditor" at bounding box center [74, 167] width 5 height 5
checkbox input "true"
click at [217, 55] on input "text" at bounding box center [225, 55] width 106 height 17
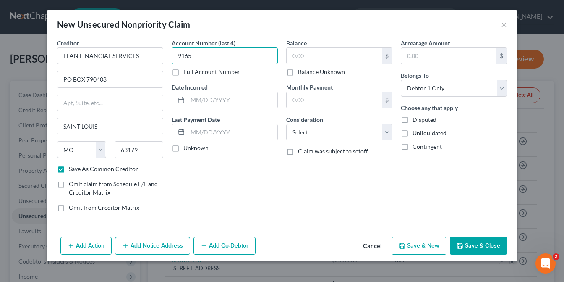
type input "9165"
type input "08/01/22"
type input "10,500"
click at [390, 136] on select "Select Cable / Satellite Services Collection Agency Credit Card Debt Debt Couns…" at bounding box center [339, 132] width 106 height 17
select select "10"
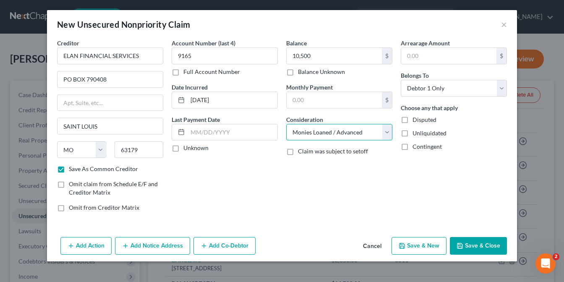
click at [286, 124] on select "Select Cable / Satellite Services Collection Agency Credit Card Debt Debt Couns…" at bounding box center [339, 132] width 106 height 17
click at [418, 246] on button "Save & New" at bounding box center [419, 246] width 55 height 18
checkbox input "false"
select select "0"
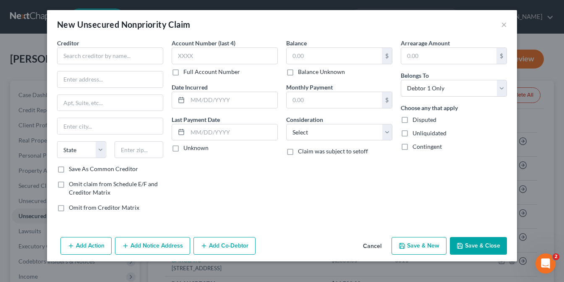
type input "10,500.00"
type input "0.00"
click at [76, 58] on input "text" at bounding box center [110, 55] width 106 height 17
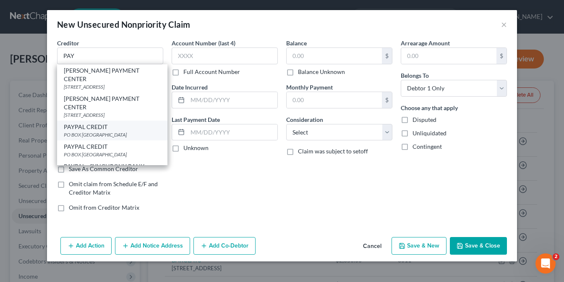
click at [104, 123] on div "PAYPAL CREDIT" at bounding box center [112, 127] width 97 height 8
type input "PAYPAL CREDIT"
type input "PO BOX 71202"
type input "CHARLOTTE"
select select "28"
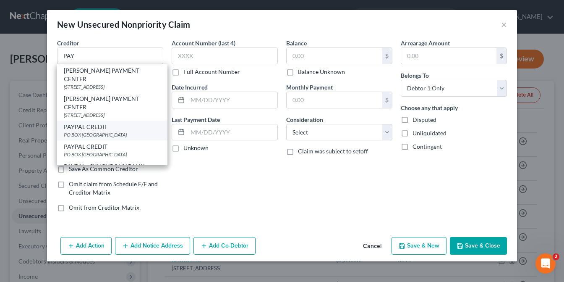
type input "28272"
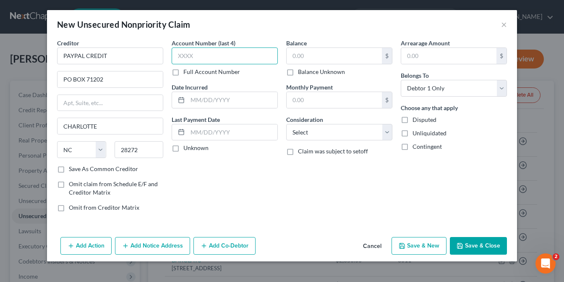
click at [230, 58] on input "text" at bounding box center [225, 55] width 106 height 17
type input "5075"
type input "06/01/25"
type input "350"
select select "2"
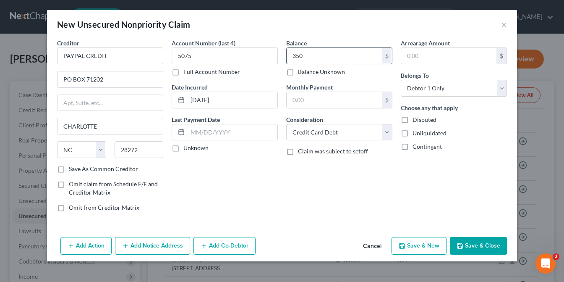
click at [315, 55] on input "350" at bounding box center [334, 56] width 95 height 16
type input "550"
click at [415, 243] on button "Save & New" at bounding box center [419, 246] width 55 height 18
select select "0"
type input "550.00"
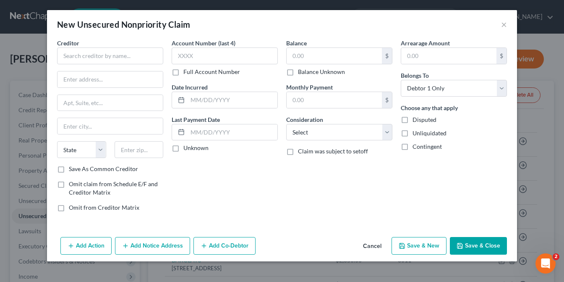
type input "0.00"
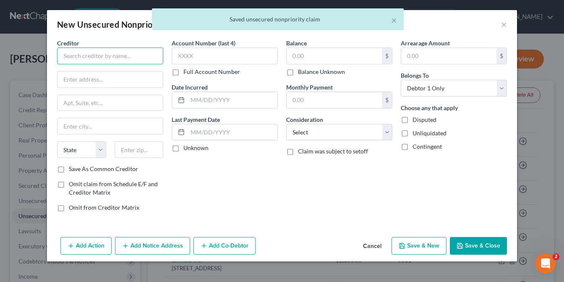
click at [108, 53] on input "text" at bounding box center [110, 55] width 106 height 17
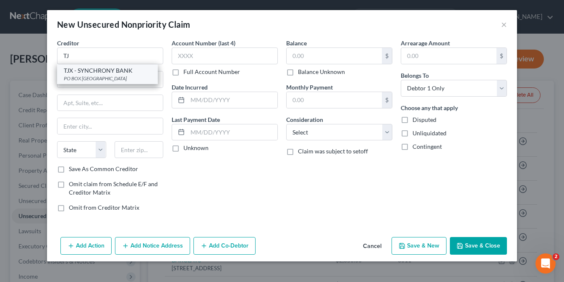
click at [97, 73] on div "TJX - SYNCHRONY BANK" at bounding box center [107, 70] width 87 height 8
type input "TJX - SYNCHRONY BANK"
type input "PO BOX 965030"
type input "ORLANDO"
select select "9"
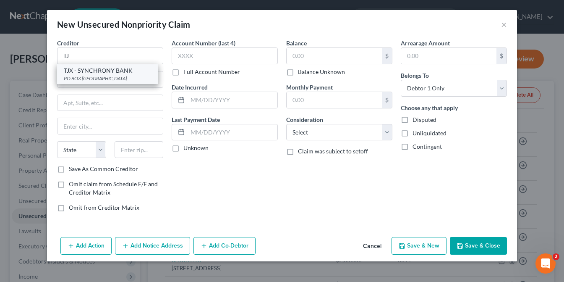
type input "32896"
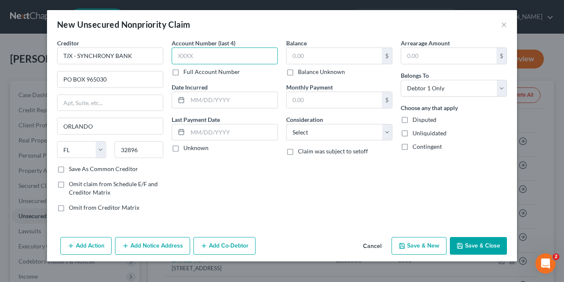
click at [205, 52] on input "text" at bounding box center [225, 55] width 106 height 17
type input "3391"
type input "06/01/25"
type input "3,150"
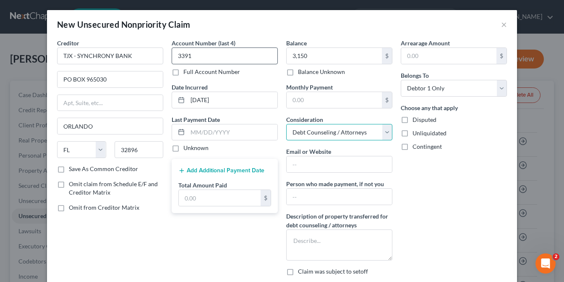
select select "2"
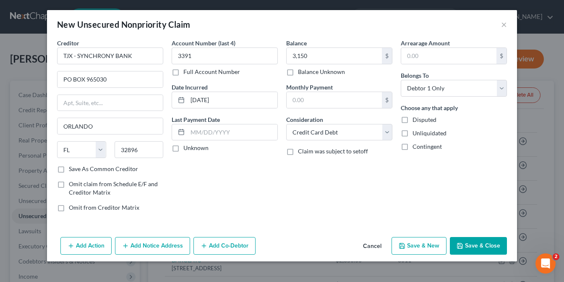
click at [418, 243] on button "Save & New" at bounding box center [419, 246] width 55 height 18
select select "0"
type input "3,150.00"
type input "0.00"
click at [124, 57] on input "text" at bounding box center [110, 55] width 106 height 17
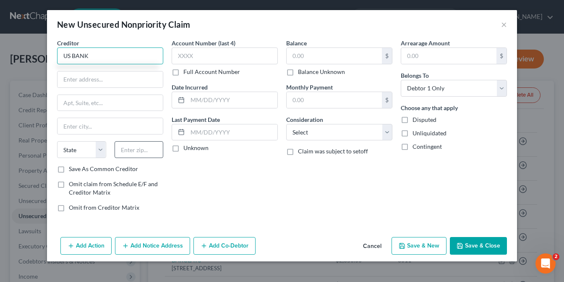
type input "US BANK"
click at [139, 150] on input "text" at bounding box center [139, 149] width 49 height 17
type input "63179"
type input "Saint Louis"
select select "26"
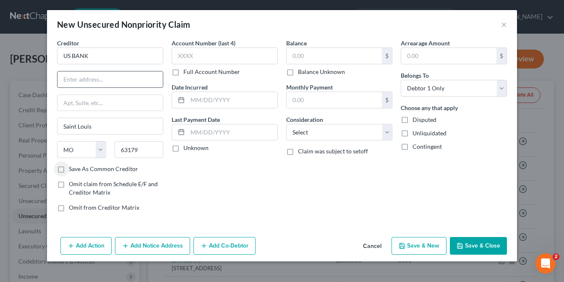
click at [98, 82] on input "text" at bounding box center [110, 79] width 105 height 16
type input "PO BOX 790408"
type input "SAINT LOUIS"
click at [69, 168] on label "Save As Common Creditor" at bounding box center [103, 169] width 69 height 8
click at [72, 168] on input "Save As Common Creditor" at bounding box center [74, 167] width 5 height 5
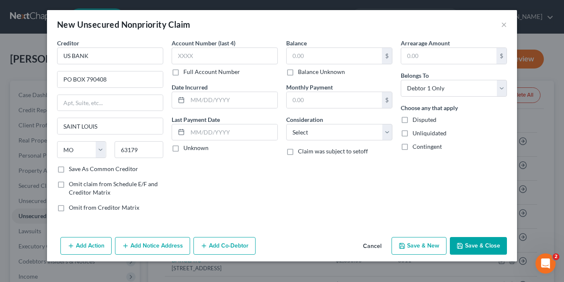
checkbox input "true"
click at [203, 56] on input "text" at bounding box center [225, 55] width 106 height 17
type input "7832"
type input "04/01/25"
type input "8,200"
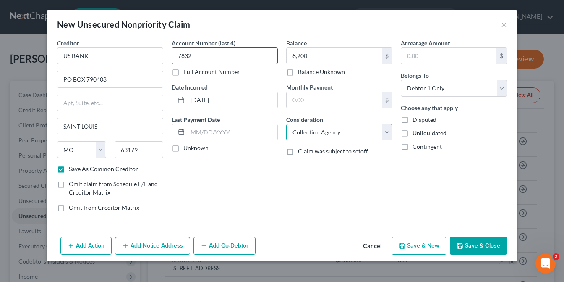
select select "2"
click at [422, 244] on button "Save & New" at bounding box center [419, 246] width 55 height 18
checkbox input "false"
select select "0"
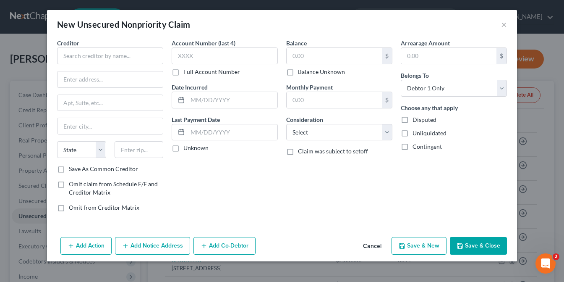
type input "8,200.00"
type input "0.00"
click at [86, 59] on input "text" at bounding box center [110, 55] width 106 height 17
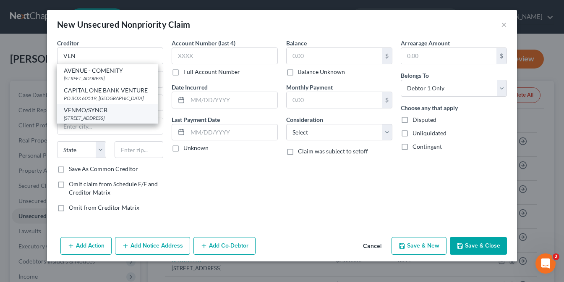
click at [90, 114] on div "VENMO/SYNCB" at bounding box center [107, 110] width 87 height 8
type input "VENMO/SYNCB"
type input "PO BOX 71718"
type input "PHILADELPHIA"
select select "39"
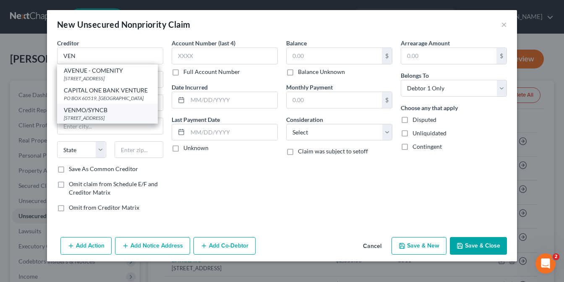
type input "19176"
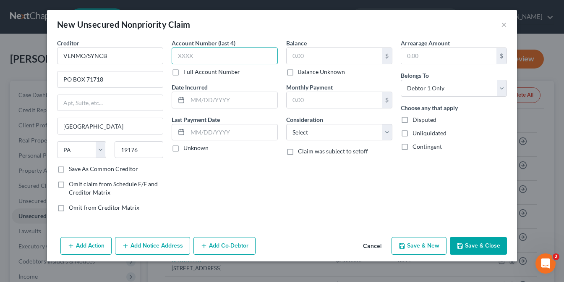
click at [195, 54] on input "text" at bounding box center [225, 55] width 106 height 17
type input "1451"
click at [198, 97] on input "text" at bounding box center [233, 100] width 90 height 16
type input "02/01/25"
click at [312, 53] on input "text" at bounding box center [334, 56] width 95 height 16
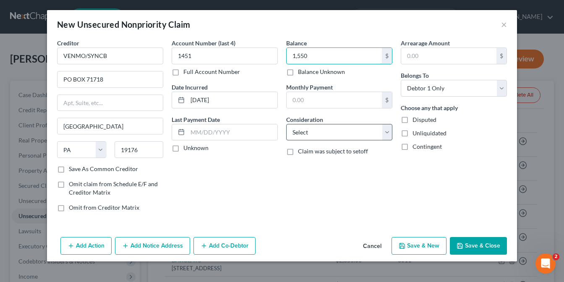
type input "1,550"
click at [319, 127] on select "Select Cable / Satellite Services Collection Agency Credit Card Debt Debt Couns…" at bounding box center [339, 132] width 106 height 17
select select "10"
click at [286, 124] on select "Select Cable / Satellite Services Collection Agency Credit Card Debt Debt Couns…" at bounding box center [339, 132] width 106 height 17
click at [424, 243] on button "Save & New" at bounding box center [419, 246] width 55 height 18
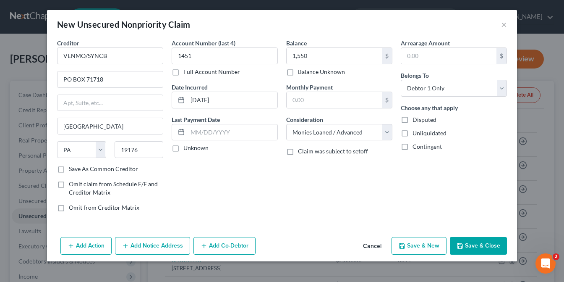
select select "0"
type input "1,550.00"
type input "0.00"
click at [73, 60] on input "text" at bounding box center [110, 55] width 106 height 17
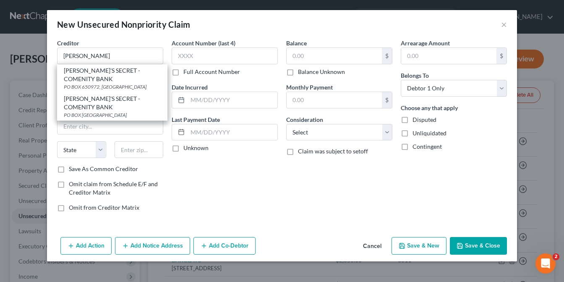
click at [114, 81] on div "VICTORIA'S SECRET - COMENITY BANK" at bounding box center [112, 74] width 97 height 17
type input "VICTORIA'S SECRET - COMENITY BANK"
type input "PO BOX 650972"
type input "DALLAS"
select select "45"
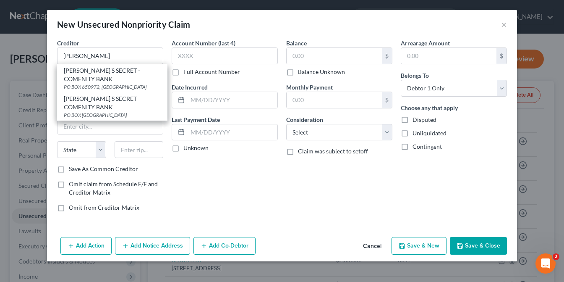
type input "75265"
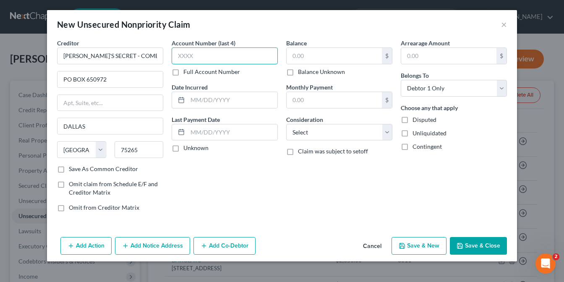
click at [207, 58] on input "text" at bounding box center [225, 55] width 106 height 17
type input "8642"
click at [208, 99] on input "text" at bounding box center [233, 100] width 90 height 16
type input "05/01/25"
click at [312, 56] on input "text" at bounding box center [334, 56] width 95 height 16
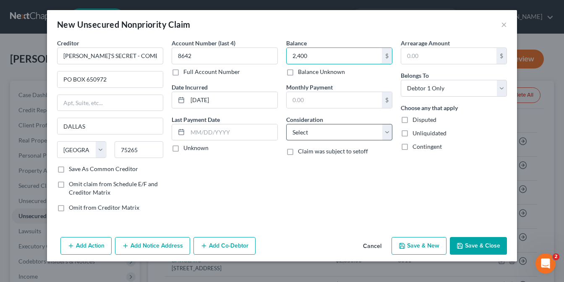
type input "2,400"
click at [384, 134] on select "Select Cable / Satellite Services Collection Agency Credit Card Debt Debt Couns…" at bounding box center [339, 132] width 106 height 17
select select "2"
click at [286, 124] on select "Select Cable / Satellite Services Collection Agency Credit Card Debt Debt Couns…" at bounding box center [339, 132] width 106 height 17
click at [428, 242] on button "Save & New" at bounding box center [419, 246] width 55 height 18
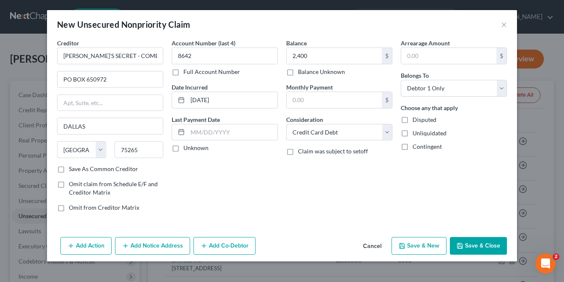
select select "0"
type input "2,400.00"
type input "0.00"
click at [81, 60] on input "text" at bounding box center [110, 55] width 106 height 17
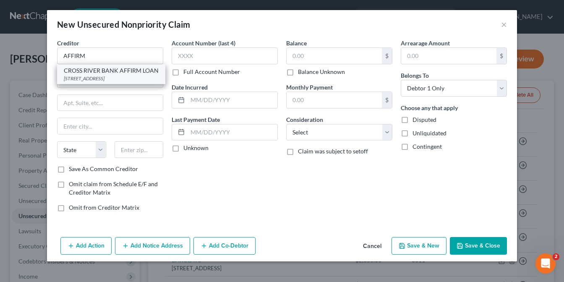
click at [111, 73] on div "CROSS RIVER BANK AFFIRM LOAN" at bounding box center [111, 70] width 95 height 8
type input "CROSS RIVER BANK AFFIRM LOAN"
type input "885 TEANECK ROAD"
type input "Teaneck"
select select "33"
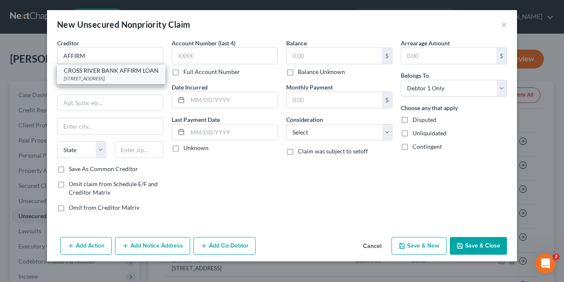
type input "07666"
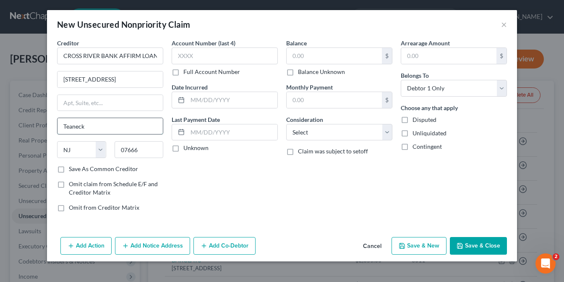
click at [96, 118] on input "Teaneck" at bounding box center [110, 126] width 105 height 16
type input "TEANECK"
click at [69, 167] on label "Save As Common Creditor" at bounding box center [103, 169] width 69 height 8
click at [72, 167] on input "Save As Common Creditor" at bounding box center [74, 167] width 5 height 5
checkbox input "true"
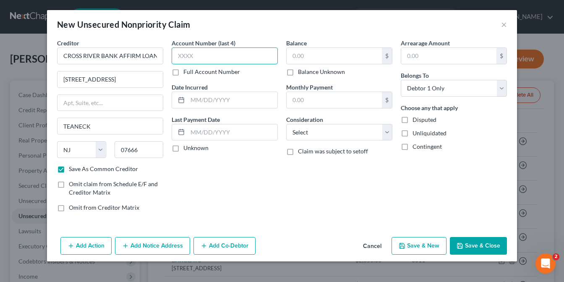
click at [225, 53] on input "text" at bounding box center [225, 55] width 106 height 17
type input "4125"
type input "06/01/23"
type input "3,150"
select select "10"
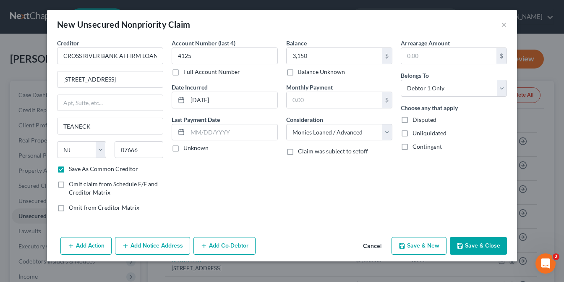
click at [474, 241] on button "Save & Close" at bounding box center [478, 246] width 57 height 18
checkbox input "false"
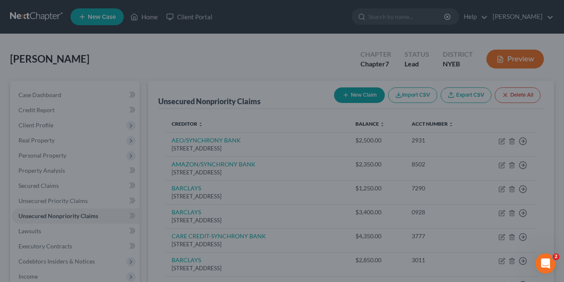
type input "3,150.00"
type input "0.00"
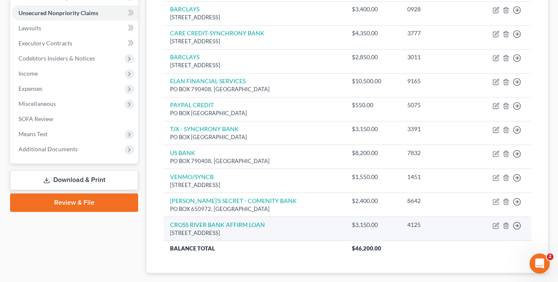
scroll to position [251, 0]
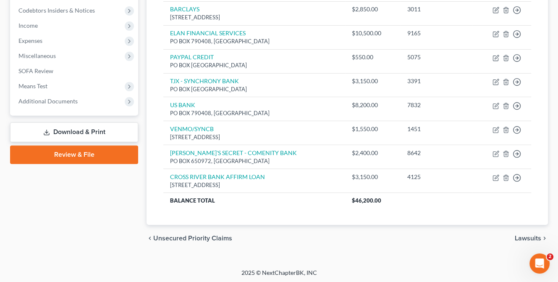
click at [535, 236] on span "Lawsuits" at bounding box center [528, 238] width 26 height 7
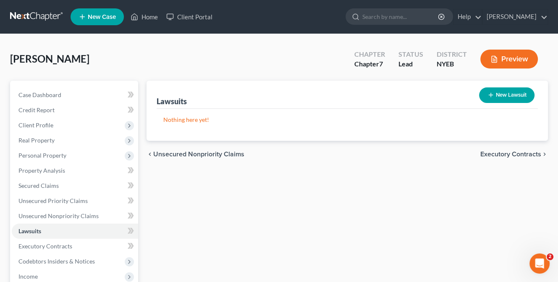
click at [510, 154] on span "Executory Contracts" at bounding box center [510, 154] width 61 height 7
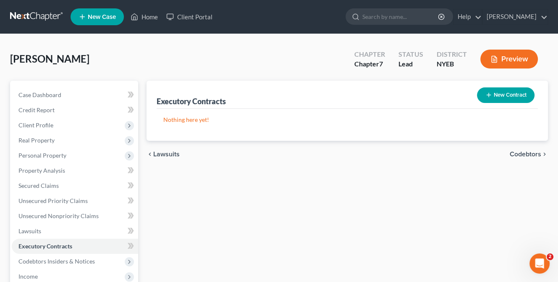
click at [526, 152] on span "Codebtors" at bounding box center [525, 154] width 31 height 7
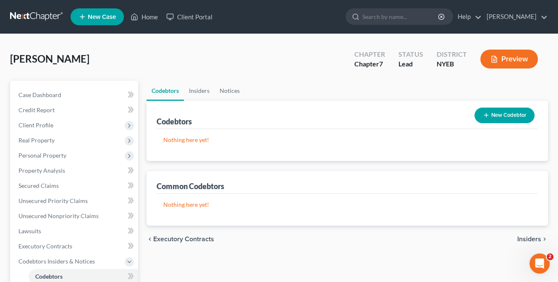
click at [530, 237] on span "Insiders" at bounding box center [529, 239] width 24 height 7
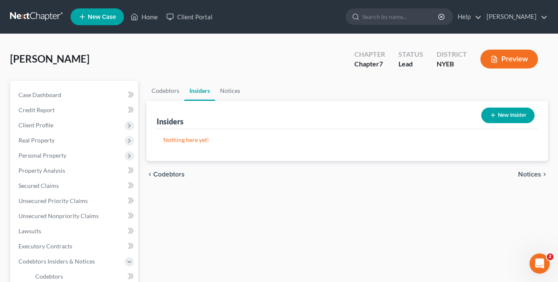
click at [528, 173] on span "Notices" at bounding box center [529, 174] width 23 height 7
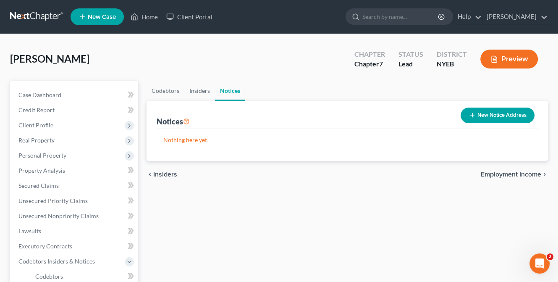
click at [492, 174] on span "Employment Income" at bounding box center [511, 174] width 60 height 7
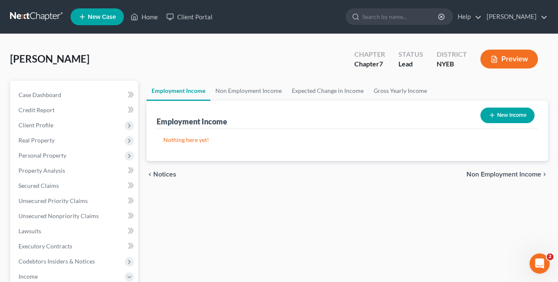
click at [514, 113] on button "New Income" at bounding box center [507, 116] width 54 height 16
select select "0"
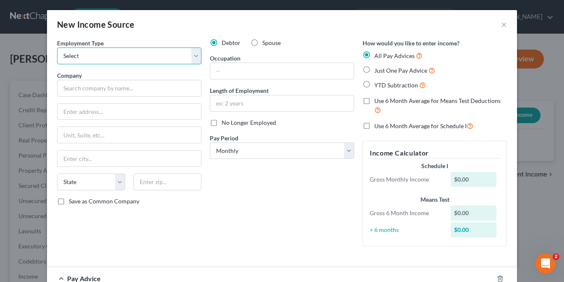
click at [197, 57] on select "Select Full or Part Time Employment Self Employment" at bounding box center [129, 55] width 144 height 17
select select "1"
click at [57, 47] on select "Select Full or Part Time Employment Self Employment" at bounding box center [129, 55] width 144 height 17
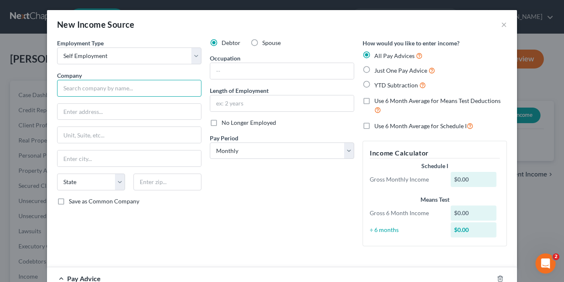
click at [86, 89] on input "text" at bounding box center [129, 88] width 144 height 17
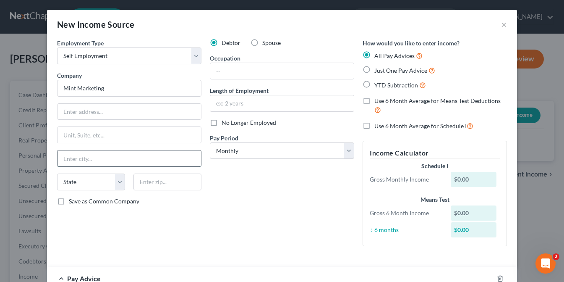
click at [124, 161] on input "text" at bounding box center [130, 158] width 144 height 16
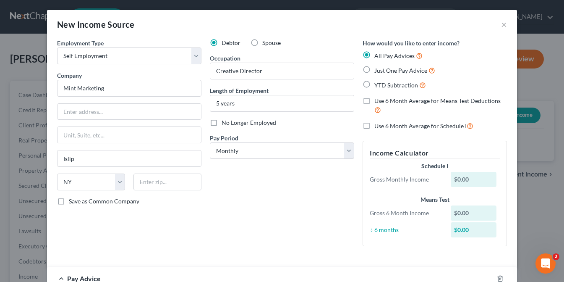
click at [375, 69] on label "Just One Pay Advice" at bounding box center [405, 71] width 61 height 10
click at [378, 69] on input "Just One Pay Advice" at bounding box center [380, 68] width 5 height 5
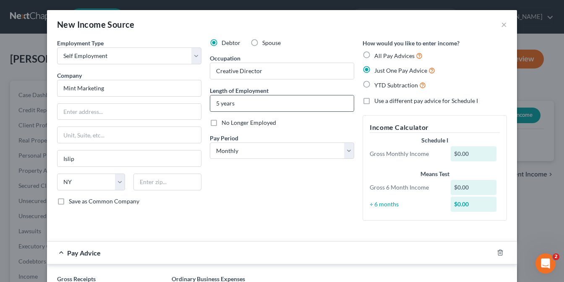
scroll to position [60, 0]
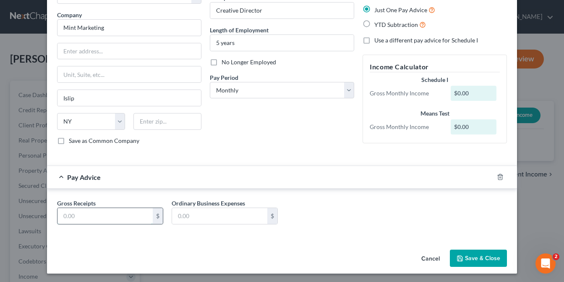
click at [75, 212] on input "text" at bounding box center [105, 216] width 95 height 16
click at [485, 260] on button "Save & Close" at bounding box center [478, 258] width 57 height 18
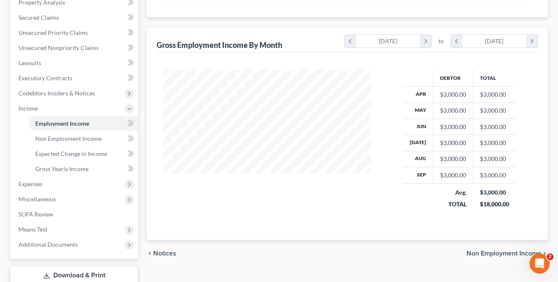
scroll to position [224, 0]
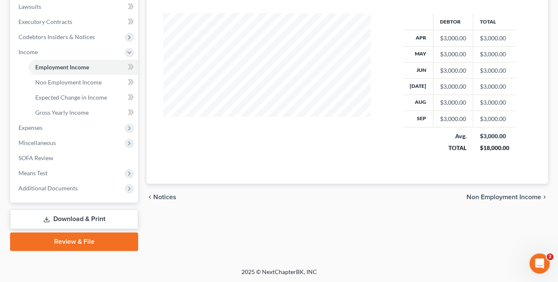
click at [496, 196] on span "Non Employment Income" at bounding box center [504, 197] width 75 height 7
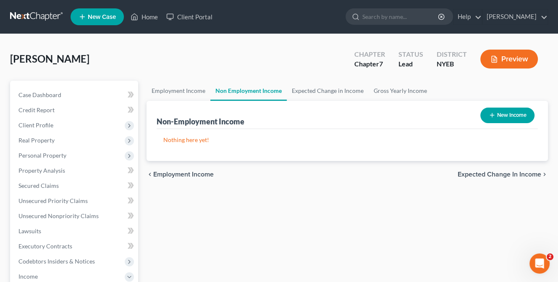
click at [510, 171] on span "Expected Change in Income" at bounding box center [500, 174] width 84 height 7
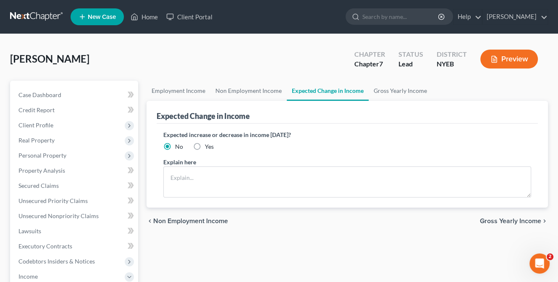
click at [496, 220] on span "Gross Yearly Income" at bounding box center [510, 221] width 61 height 7
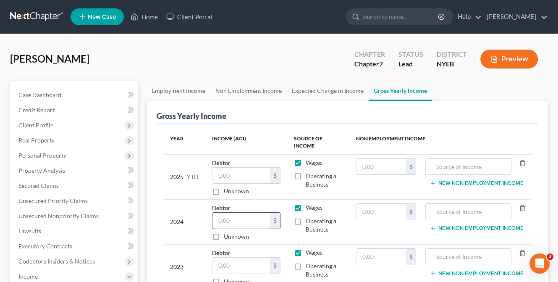
click at [241, 218] on input "text" at bounding box center [241, 220] width 58 height 16
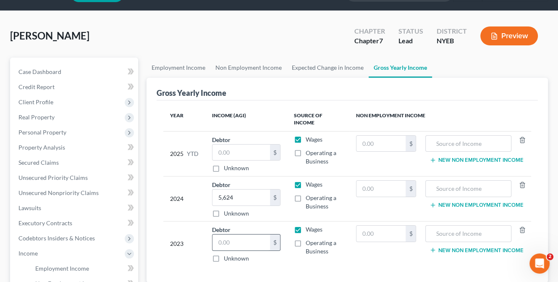
scroll to position [42, 0]
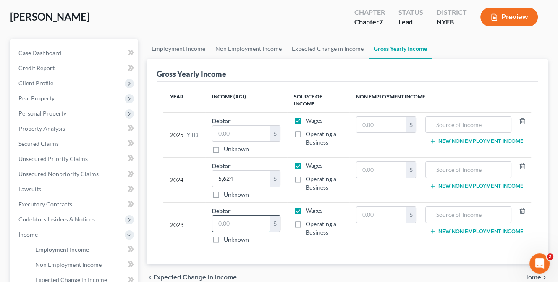
click at [250, 222] on input "text" at bounding box center [241, 223] width 58 height 16
drag, startPoint x: 230, startPoint y: 136, endPoint x: 230, endPoint y: 131, distance: 5.0
click at [230, 136] on input "text" at bounding box center [241, 134] width 58 height 16
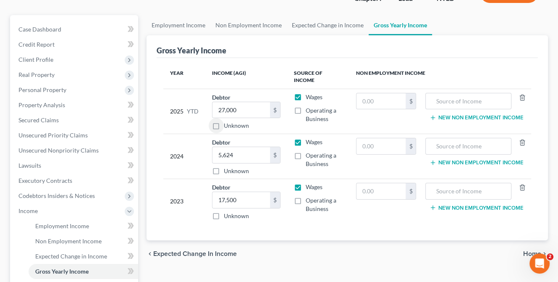
scroll to position [84, 0]
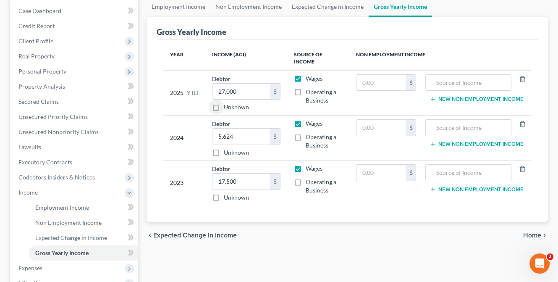
click at [527, 234] on span "Home" at bounding box center [532, 235] width 18 height 7
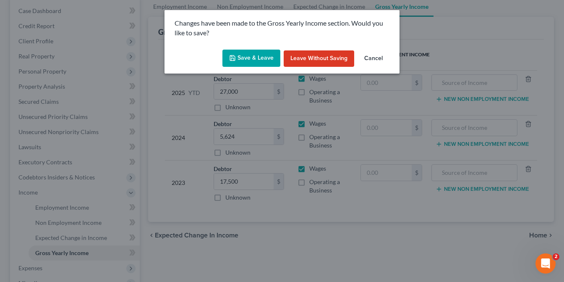
click at [245, 55] on button "Save & Leave" at bounding box center [252, 59] width 58 height 18
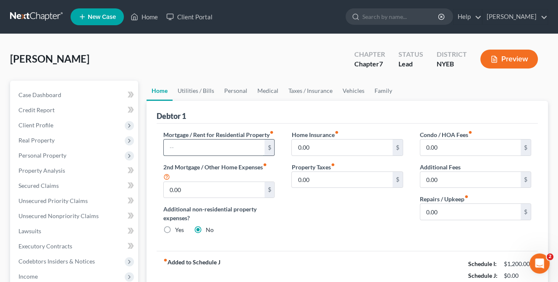
click at [193, 152] on input "text" at bounding box center [214, 147] width 100 height 16
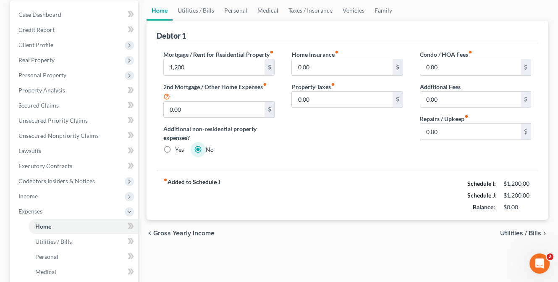
scroll to position [126, 0]
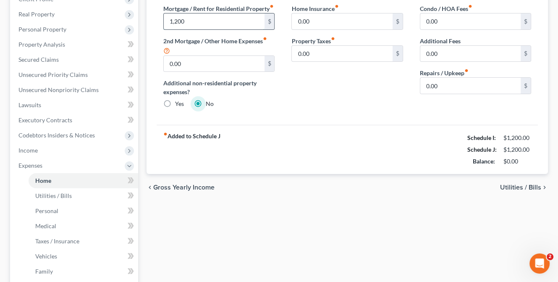
click at [217, 28] on input "1,200" at bounding box center [214, 21] width 100 height 16
click at [524, 191] on span "Utilities / Bills" at bounding box center [520, 187] width 41 height 7
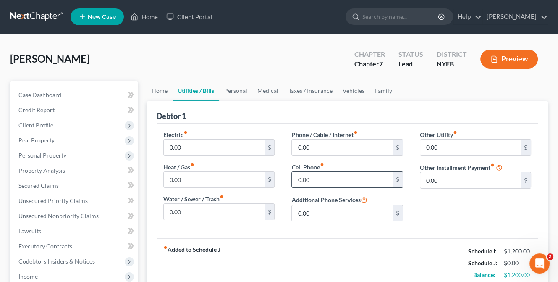
click at [322, 178] on input "0.00" at bounding box center [342, 180] width 100 height 16
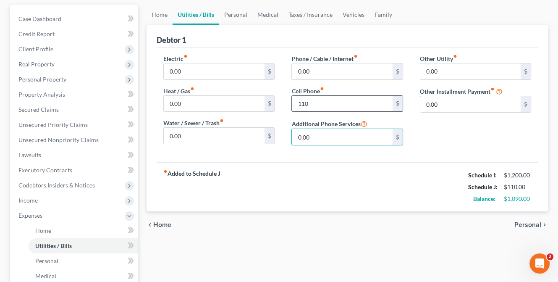
scroll to position [84, 0]
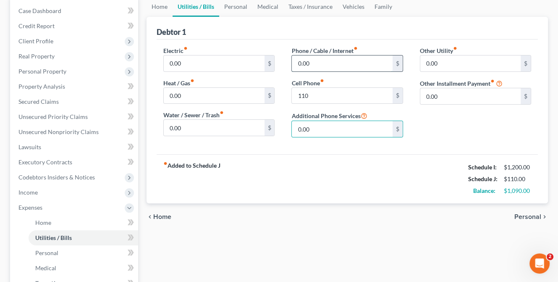
click at [329, 58] on input "0.00" at bounding box center [342, 63] width 100 height 16
click at [530, 214] on span "Personal" at bounding box center [527, 216] width 27 height 7
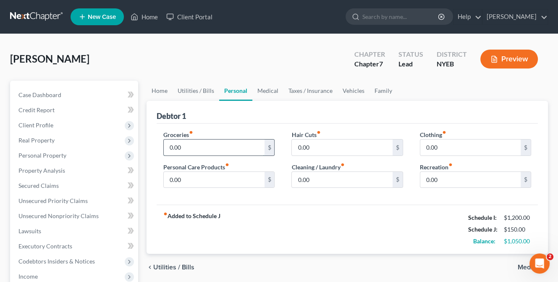
click at [217, 151] on input "0.00" at bounding box center [214, 147] width 100 height 16
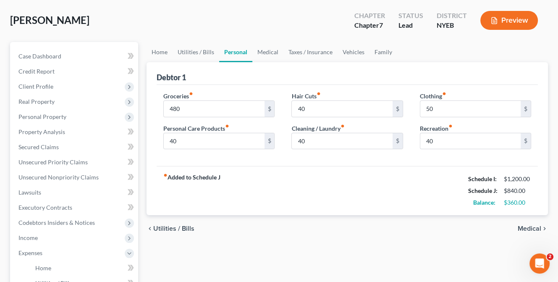
scroll to position [126, 0]
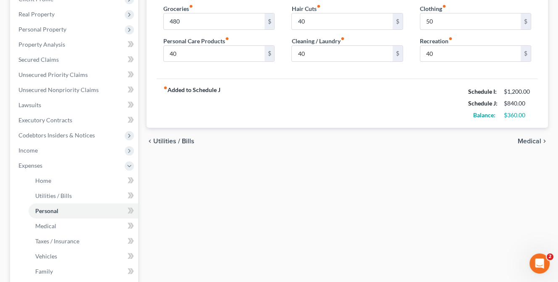
click at [522, 139] on span "Medical" at bounding box center [530, 141] width 24 height 7
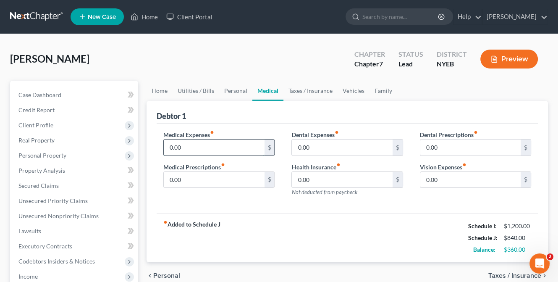
click at [167, 147] on input "0.00" at bounding box center [214, 147] width 100 height 16
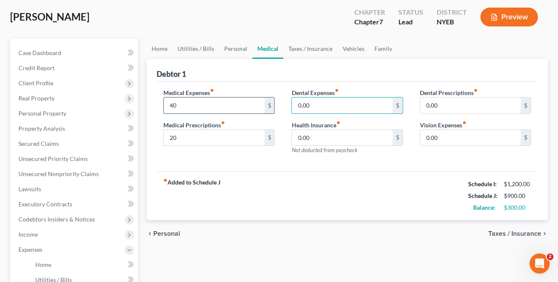
scroll to position [84, 0]
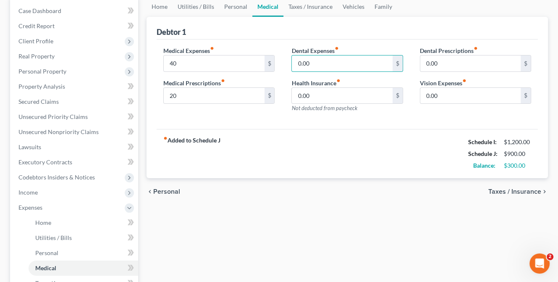
click at [493, 191] on span "Taxes / Insurance" at bounding box center [514, 191] width 53 height 7
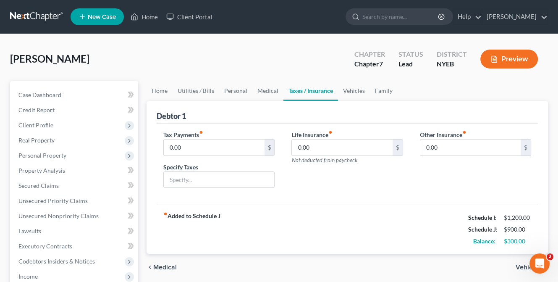
click at [519, 266] on span "Vehicles" at bounding box center [529, 267] width 26 height 7
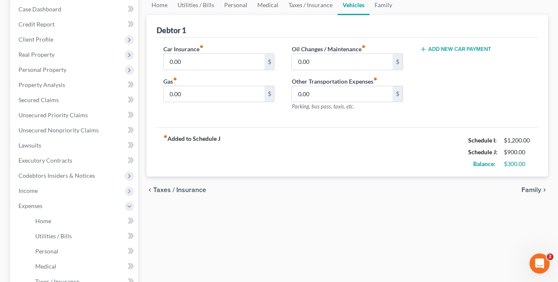
scroll to position [126, 0]
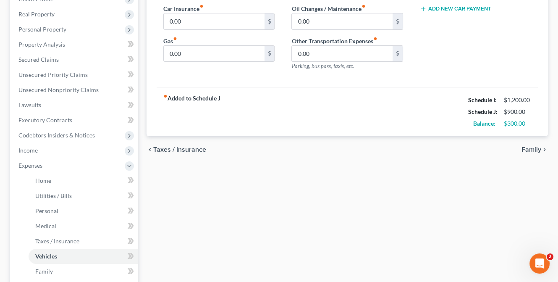
click at [531, 147] on span "Family" at bounding box center [532, 149] width 20 height 7
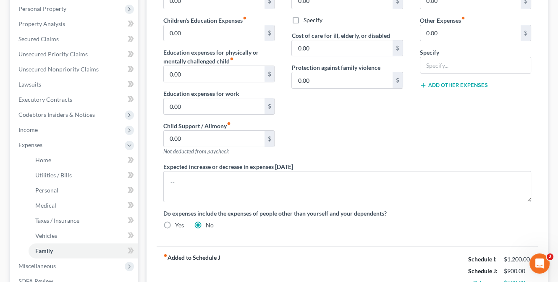
scroll to position [210, 0]
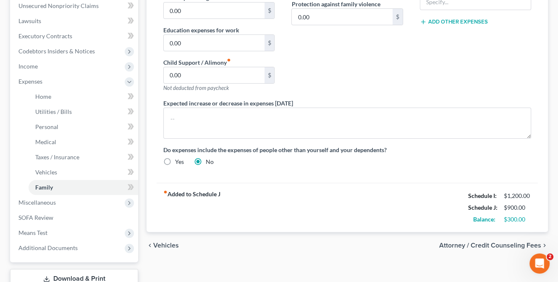
click at [163, 242] on span "Vehicles" at bounding box center [166, 245] width 26 height 7
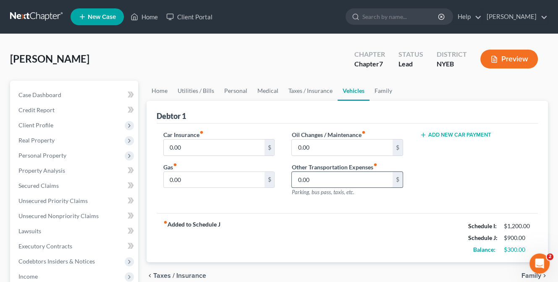
click at [317, 179] on input "0.00" at bounding box center [342, 180] width 100 height 16
click at [317, 180] on input "140" at bounding box center [342, 180] width 100 height 16
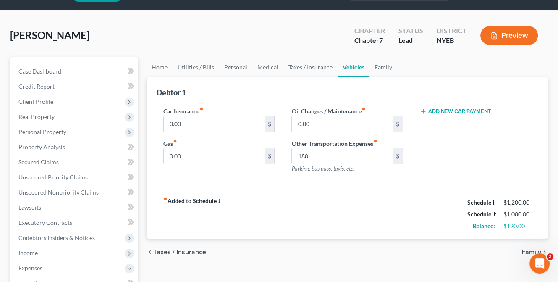
scroll to position [42, 0]
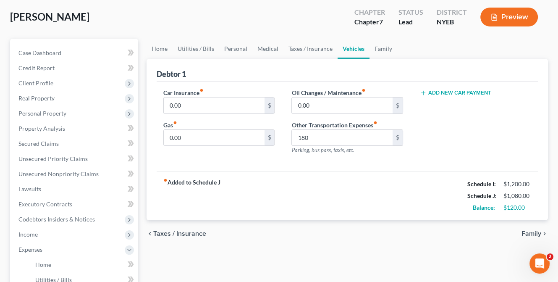
click at [530, 231] on span "Family" at bounding box center [532, 233] width 20 height 7
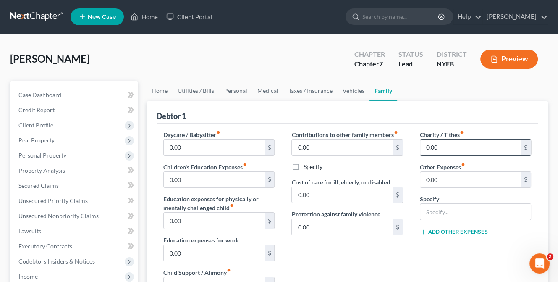
click at [423, 144] on input "0.00" at bounding box center [470, 147] width 100 height 16
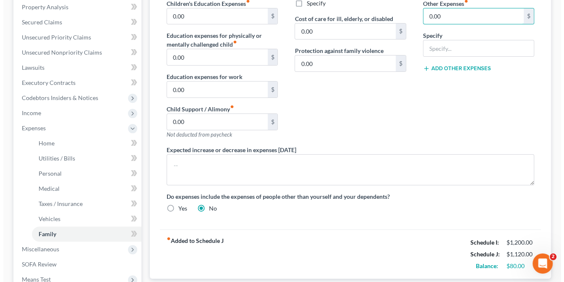
scroll to position [210, 0]
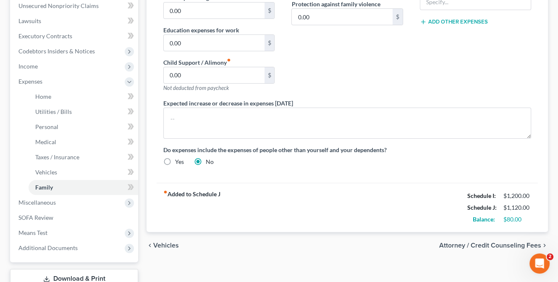
click at [482, 242] on span "Attorney / Credit Counseling Fees" at bounding box center [490, 245] width 102 height 7
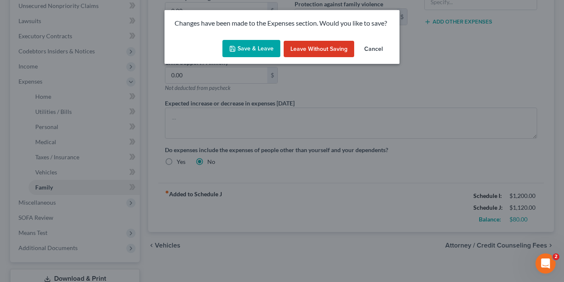
click at [256, 48] on button "Save & Leave" at bounding box center [252, 49] width 58 height 18
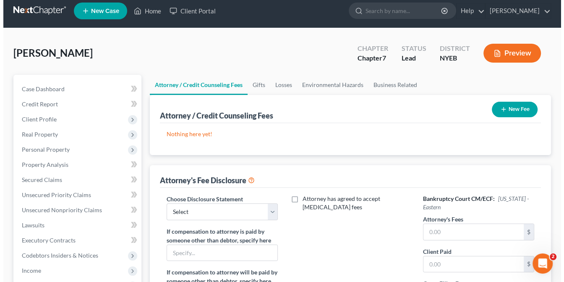
scroll to position [42, 0]
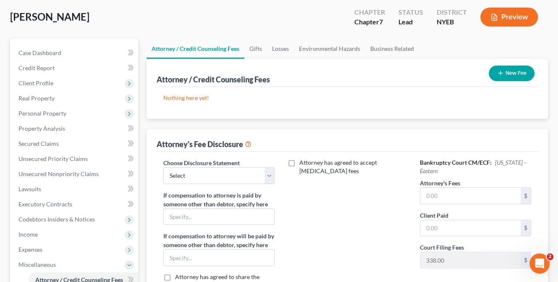
click at [517, 75] on button "New Fee" at bounding box center [512, 74] width 46 height 16
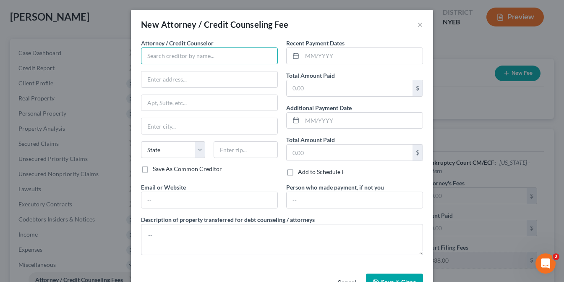
click at [174, 58] on input "text" at bounding box center [209, 55] width 137 height 17
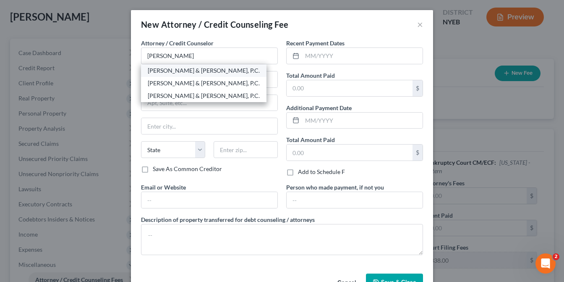
click at [168, 70] on div "Rocco & Rocco, P.C." at bounding box center [204, 70] width 112 height 8
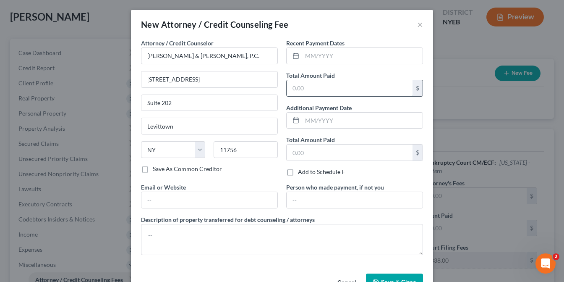
click at [315, 83] on input "text" at bounding box center [350, 88] width 126 height 16
click at [333, 149] on input "text" at bounding box center [350, 152] width 126 height 16
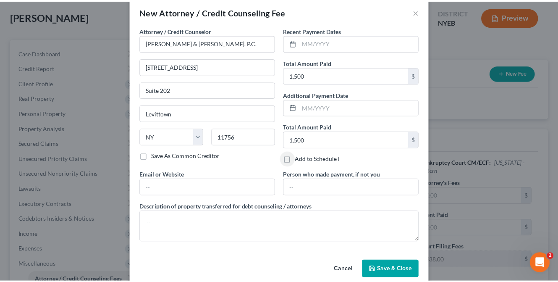
scroll to position [25, 0]
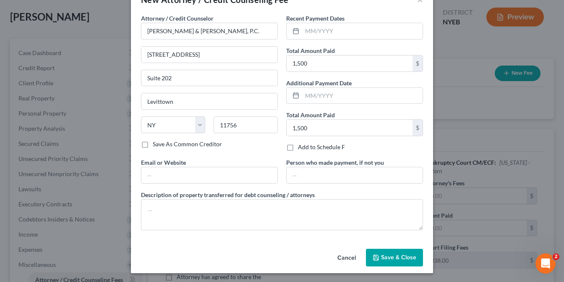
click at [396, 257] on span "Save & Close" at bounding box center [398, 257] width 35 height 7
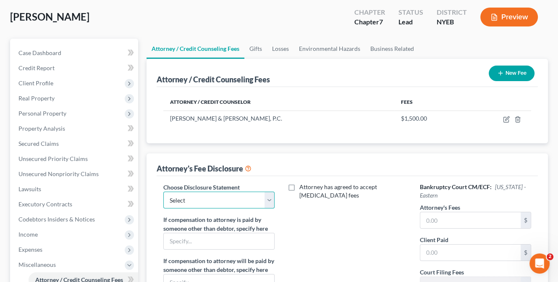
click at [272, 197] on select "Select Chapter 13 Chapter 7" at bounding box center [218, 200] width 111 height 17
click at [163, 192] on select "Select Chapter 13 Chapter 7" at bounding box center [218, 200] width 111 height 17
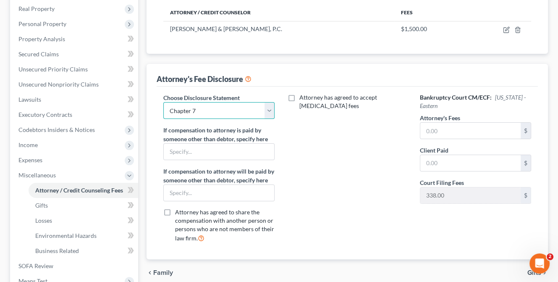
scroll to position [168, 0]
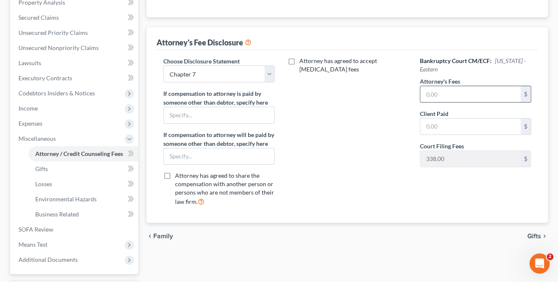
click at [455, 89] on input "text" at bounding box center [470, 94] width 100 height 16
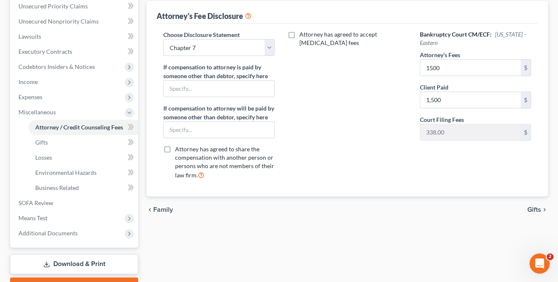
scroll to position [239, 0]
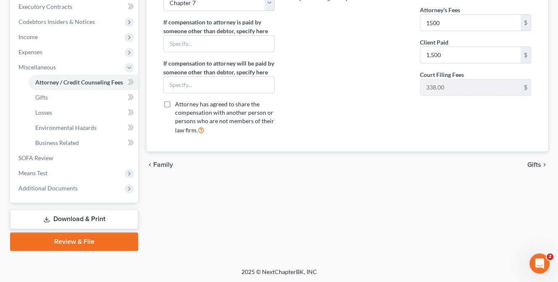
click at [531, 164] on span "Gifts" at bounding box center [534, 164] width 14 height 7
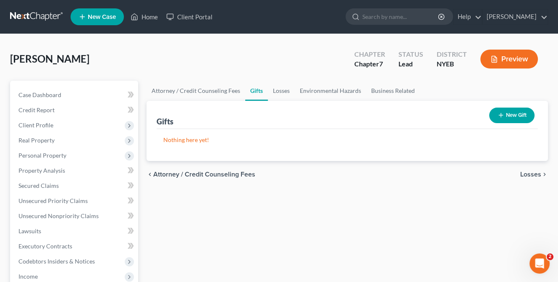
click at [530, 174] on span "Losses" at bounding box center [530, 174] width 21 height 7
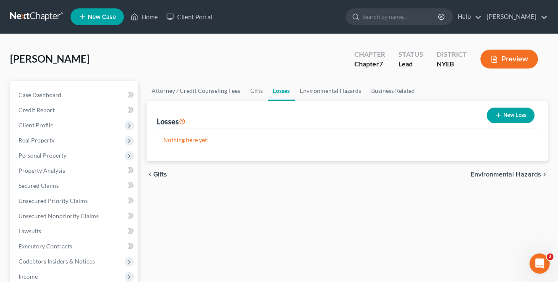
click at [530, 174] on span "Environmental Hazards" at bounding box center [506, 174] width 71 height 7
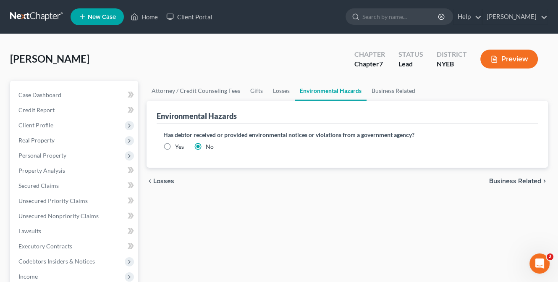
click at [521, 180] on span "Business Related" at bounding box center [515, 181] width 52 height 7
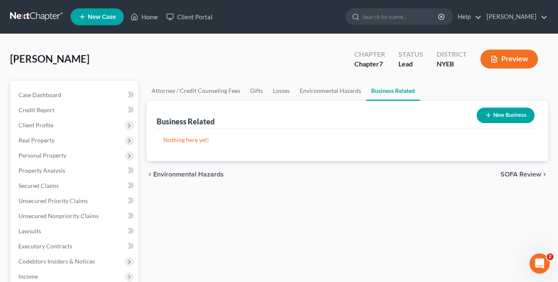
click at [517, 171] on span "SOFA Review" at bounding box center [521, 174] width 41 height 7
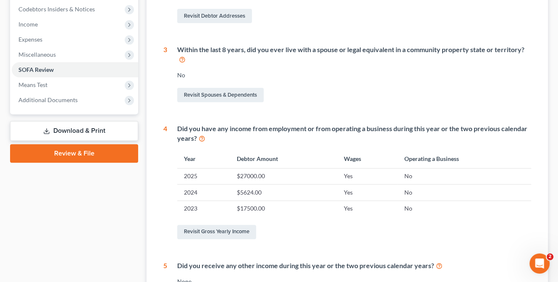
scroll to position [368, 0]
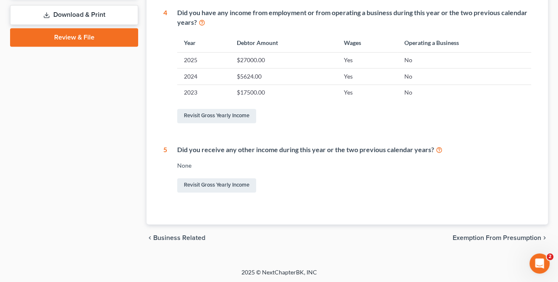
click at [486, 236] on span "Exemption from Presumption" at bounding box center [497, 237] width 89 height 7
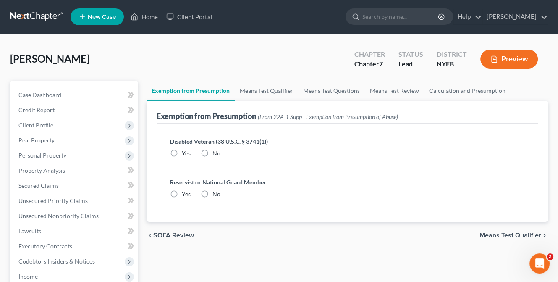
click at [497, 233] on span "Means Test Qualifier" at bounding box center [511, 235] width 62 height 7
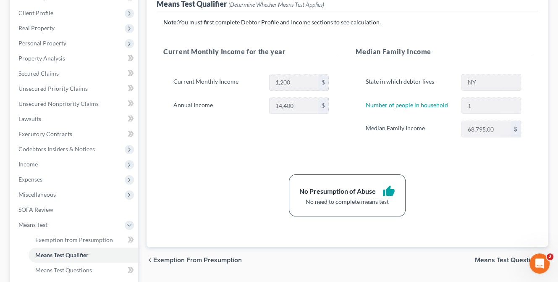
scroll to position [168, 0]
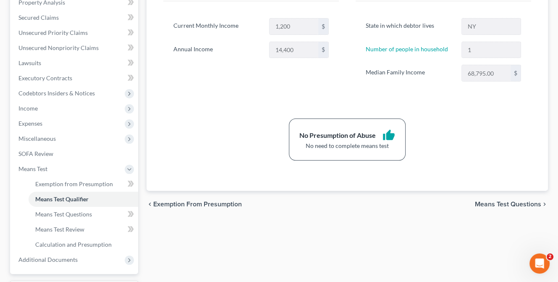
click at [510, 202] on span "Means Test Questions" at bounding box center [508, 204] width 66 height 7
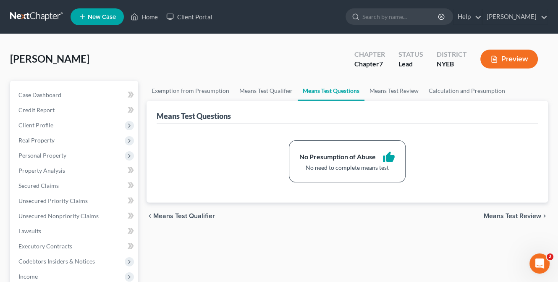
click at [502, 213] on span "Means Test Review" at bounding box center [513, 215] width 58 height 7
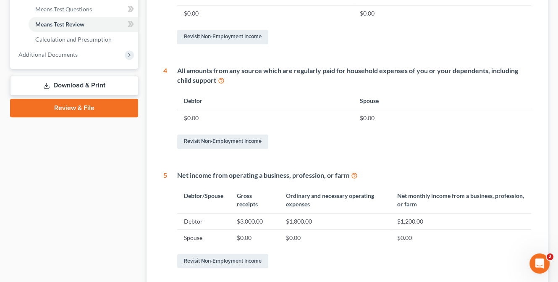
scroll to position [449, 0]
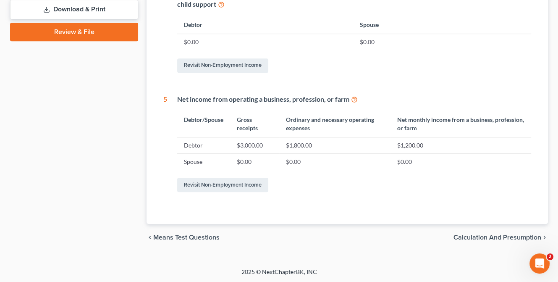
click at [490, 235] on span "Calculation and Presumption" at bounding box center [498, 237] width 88 height 7
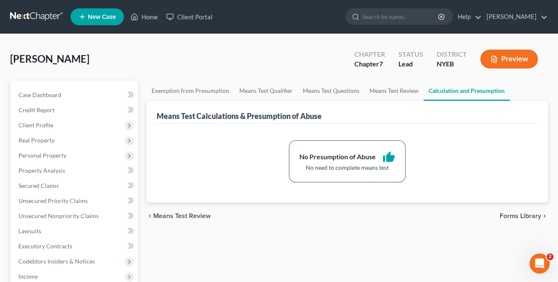
click at [514, 214] on span "Forms Library" at bounding box center [521, 215] width 42 height 7
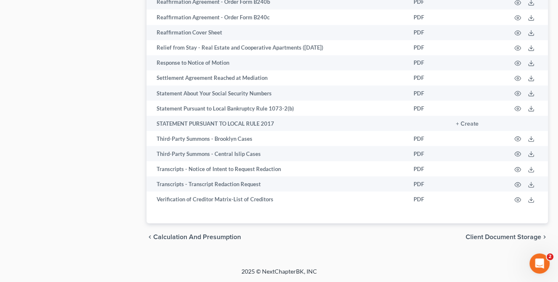
scroll to position [1388, 0]
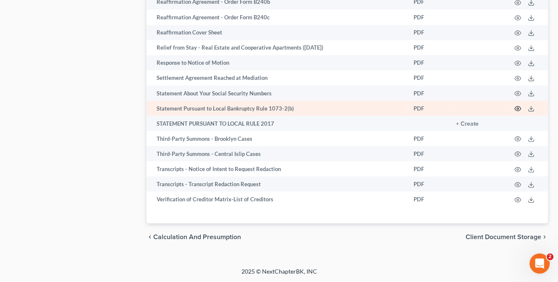
click at [517, 108] on circle "button" at bounding box center [518, 109] width 2 height 2
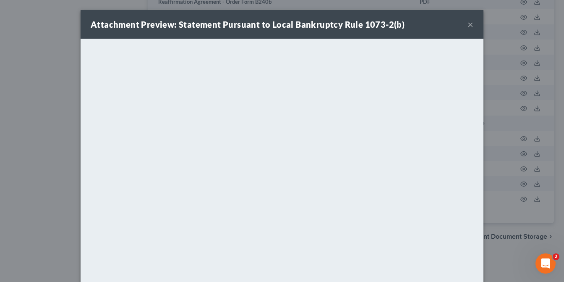
click at [468, 23] on button "×" at bounding box center [471, 24] width 6 height 10
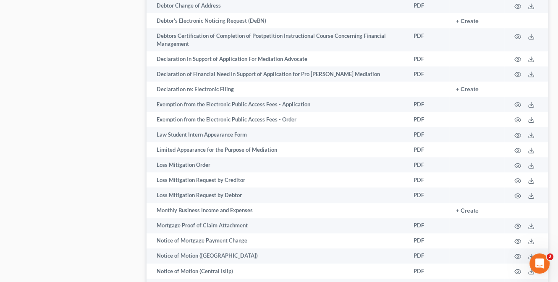
scroll to position [632, 0]
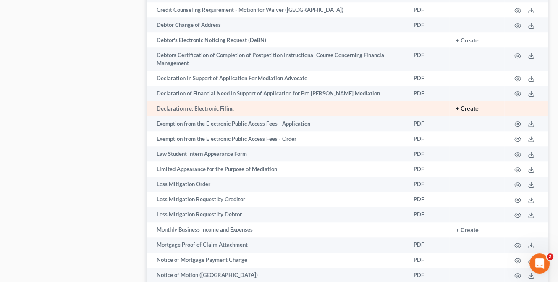
click at [467, 107] on button "+ Create" at bounding box center [467, 109] width 23 height 6
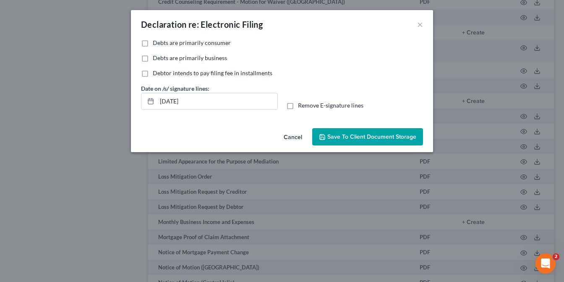
click at [298, 105] on label "Remove E-signature lines" at bounding box center [331, 105] width 66 height 8
click at [302, 105] on input "Remove E-signature lines" at bounding box center [304, 103] width 5 height 5
click at [153, 42] on label "Debts are primarily consumer" at bounding box center [192, 43] width 78 height 8
click at [156, 42] on input "Debts are primarily consumer" at bounding box center [158, 41] width 5 height 5
click at [210, 97] on input "10/03/2025" at bounding box center [217, 101] width 121 height 16
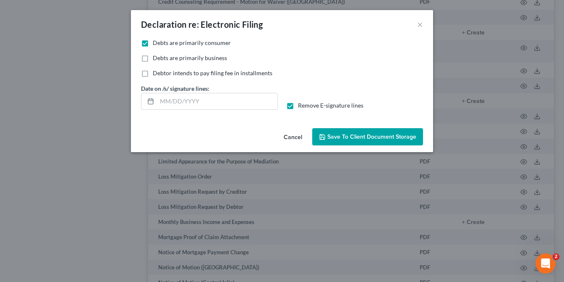
click at [372, 135] on span "Save to Client Document Storage" at bounding box center [372, 136] width 89 height 7
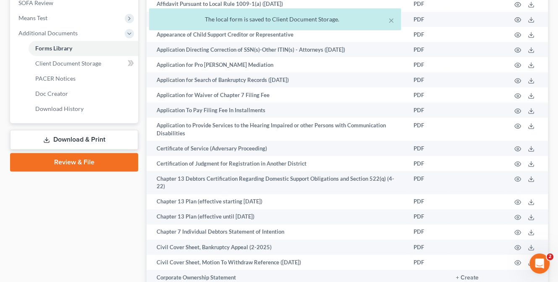
scroll to position [254, 0]
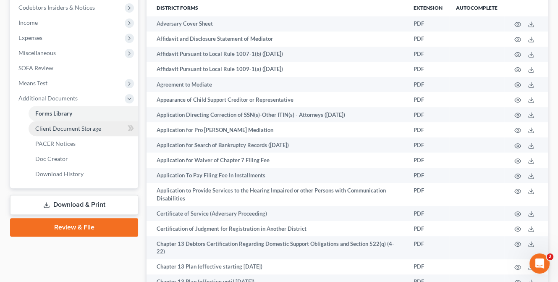
click at [73, 126] on span "Client Document Storage" at bounding box center [68, 128] width 66 height 7
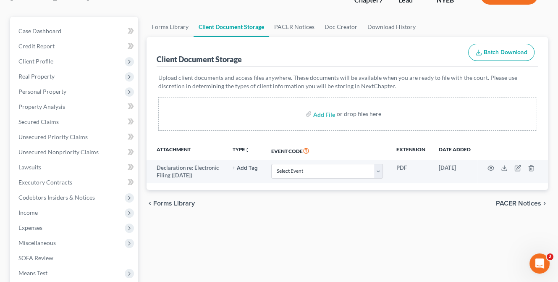
scroll to position [126, 0]
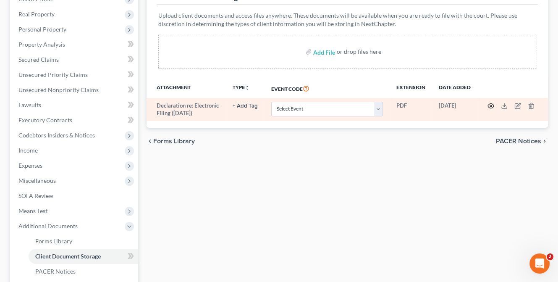
click at [491, 104] on icon "button" at bounding box center [491, 105] width 7 height 7
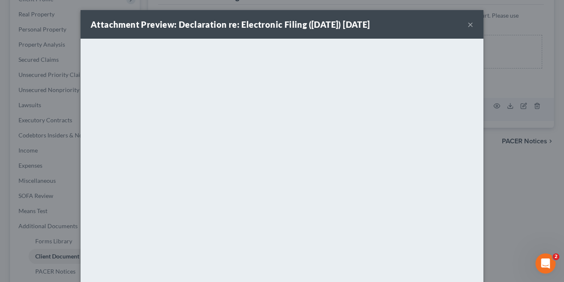
click at [468, 26] on button "×" at bounding box center [471, 24] width 6 height 10
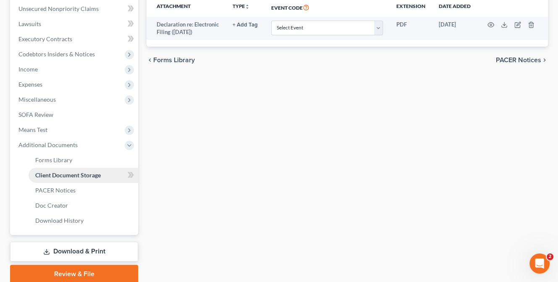
scroll to position [239, 0]
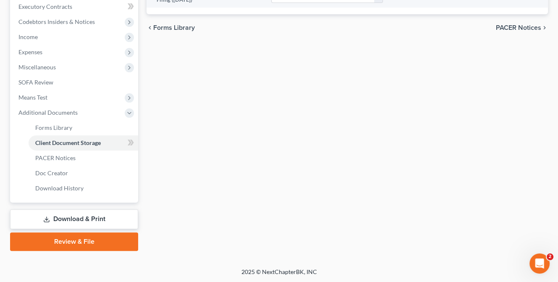
click at [89, 216] on link "Download & Print" at bounding box center [74, 219] width 128 height 20
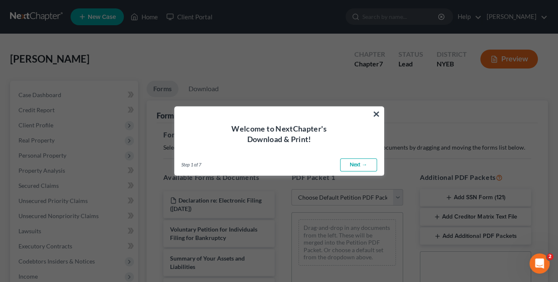
click at [360, 164] on link "Next →" at bounding box center [358, 164] width 37 height 13
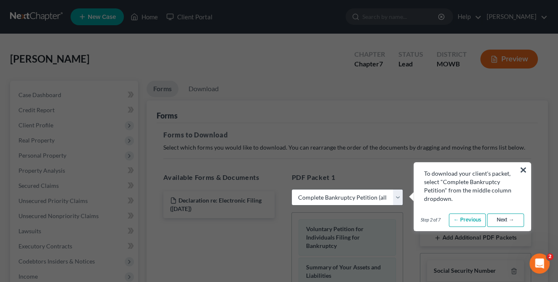
click at [499, 218] on link "Next →" at bounding box center [505, 219] width 37 height 13
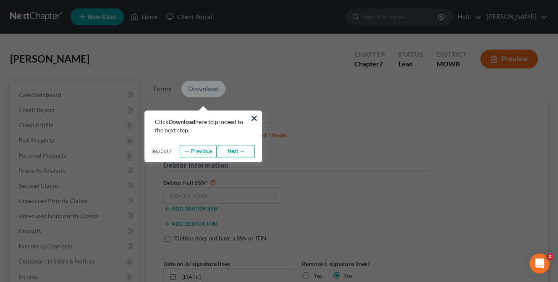
click at [239, 152] on link "Next →" at bounding box center [236, 151] width 37 height 13
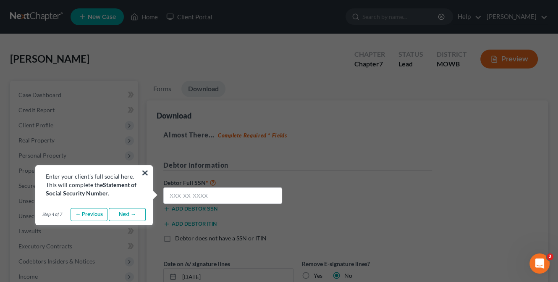
click at [124, 211] on link "Next →" at bounding box center [127, 214] width 37 height 13
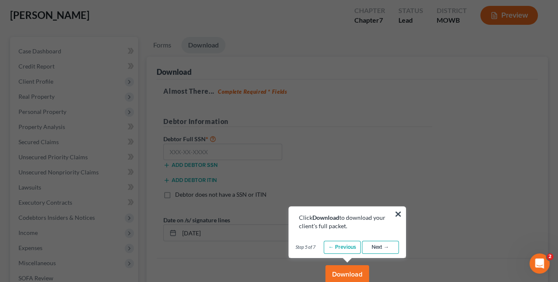
scroll to position [84, 0]
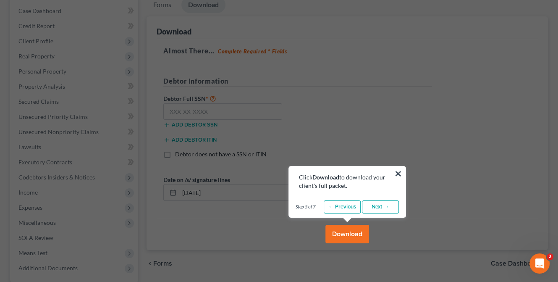
click at [383, 202] on link "Next →" at bounding box center [380, 206] width 37 height 13
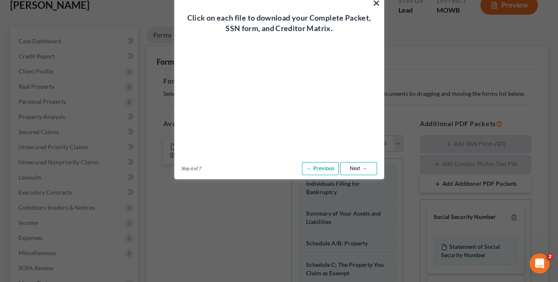
scroll to position [0, 0]
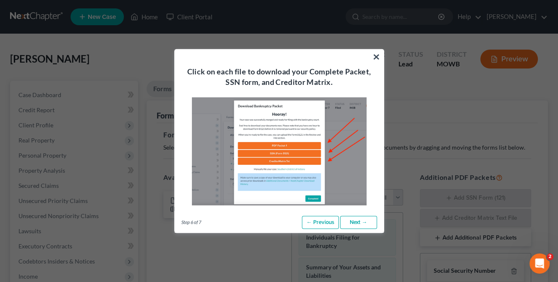
click at [357, 223] on link "Next →" at bounding box center [358, 221] width 37 height 13
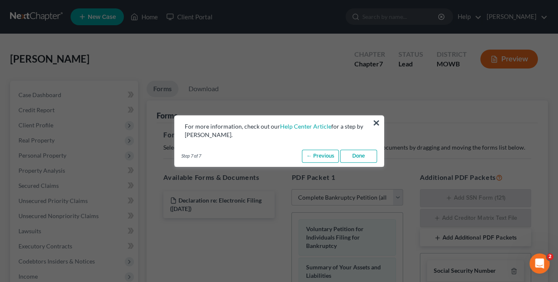
click at [353, 155] on link "Done" at bounding box center [358, 156] width 37 height 13
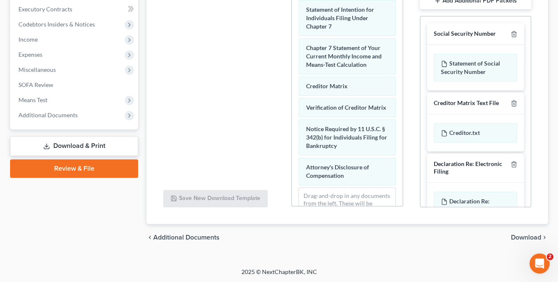
scroll to position [395, 0]
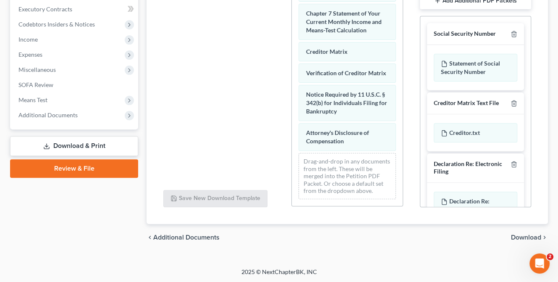
click at [533, 235] on span "Download" at bounding box center [526, 237] width 30 height 7
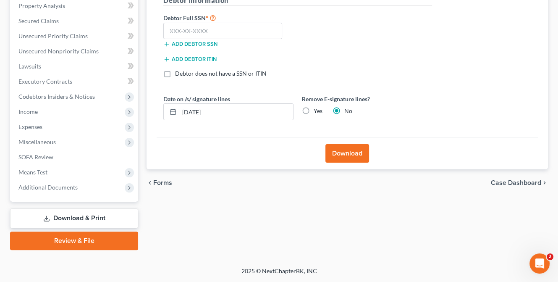
scroll to position [164, 0]
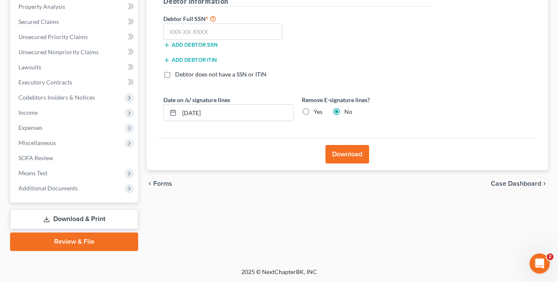
click at [314, 108] on label "Yes" at bounding box center [318, 112] width 9 height 8
click at [317, 108] on input "Yes" at bounding box center [319, 110] width 5 height 5
click at [264, 112] on input "10/03/2025" at bounding box center [236, 113] width 114 height 16
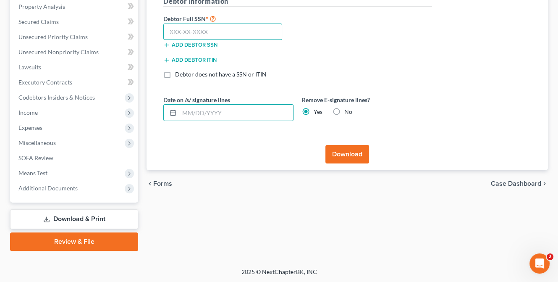
click at [196, 34] on input "text" at bounding box center [222, 32] width 119 height 17
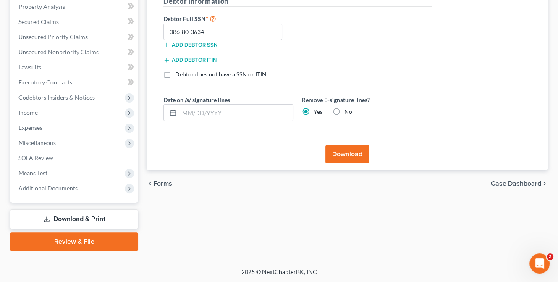
click at [355, 154] on button "Download" at bounding box center [347, 154] width 44 height 18
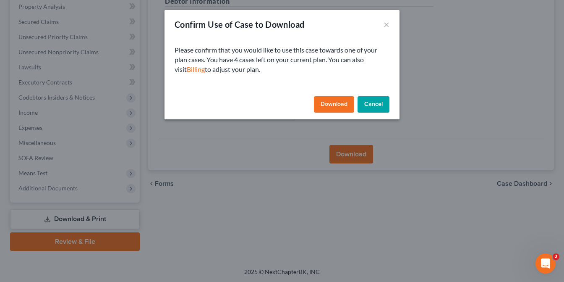
click at [338, 101] on button "Download" at bounding box center [334, 104] width 40 height 17
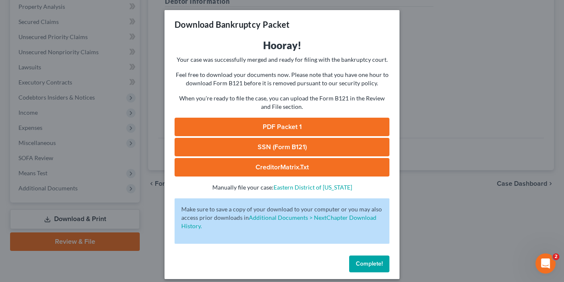
click at [309, 126] on link "PDF Packet 1" at bounding box center [282, 127] width 215 height 18
click at [272, 146] on link "SSN (Form B121)" at bounding box center [282, 147] width 215 height 18
click at [279, 166] on link "CreditorMatrix.txt" at bounding box center [282, 167] width 215 height 18
click at [365, 266] on span "Complete!" at bounding box center [369, 263] width 27 height 7
